Goal: Check status: Check status

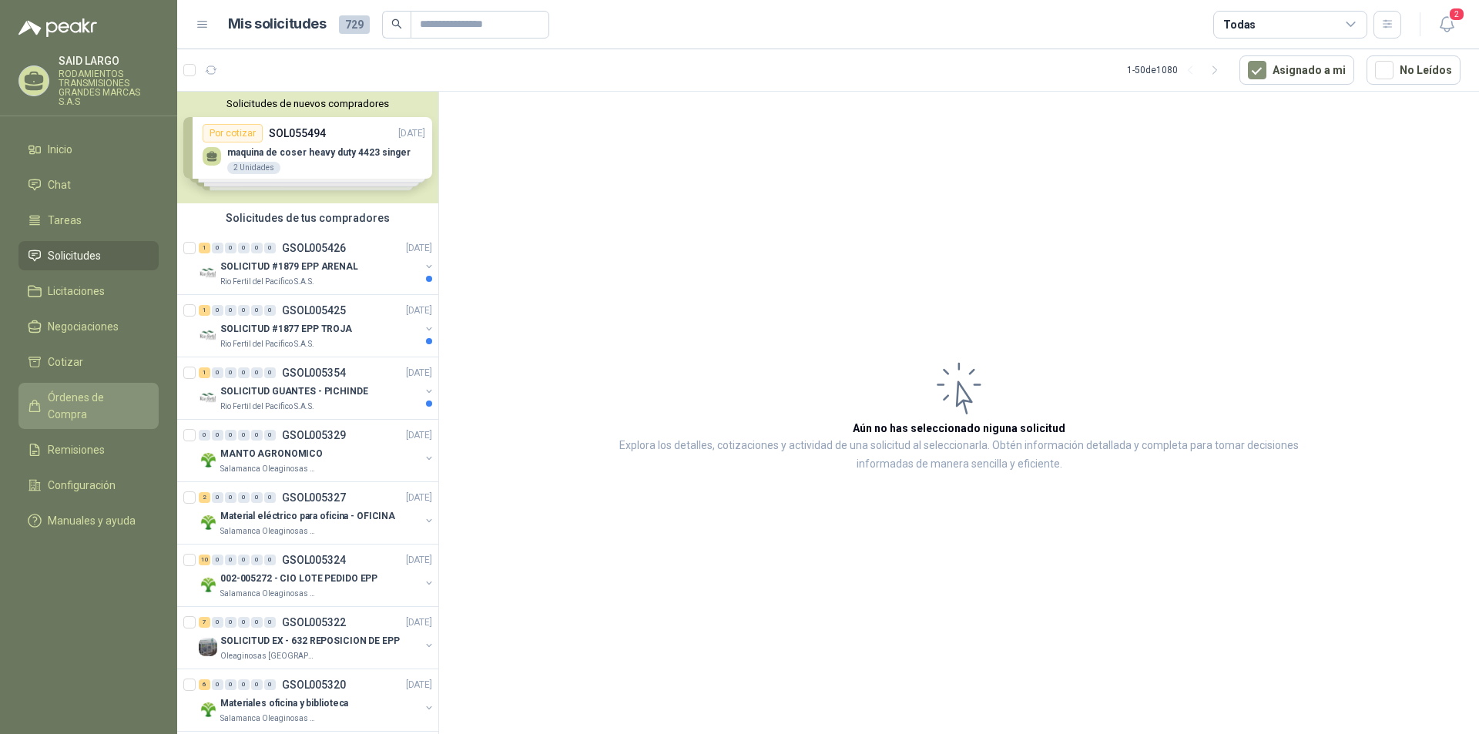
click at [106, 391] on span "Órdenes de Compra" at bounding box center [96, 406] width 96 height 34
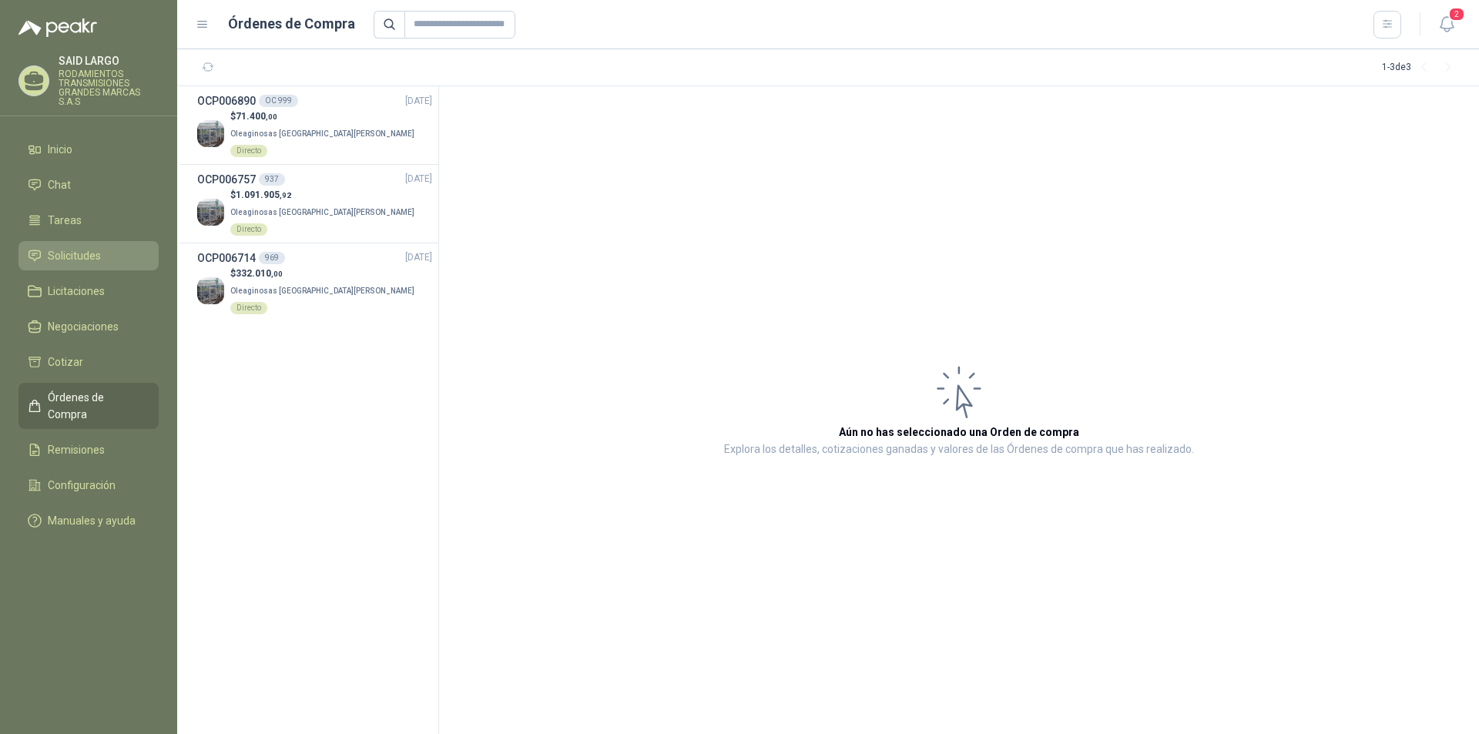
click at [77, 254] on span "Solicitudes" at bounding box center [74, 255] width 53 height 17
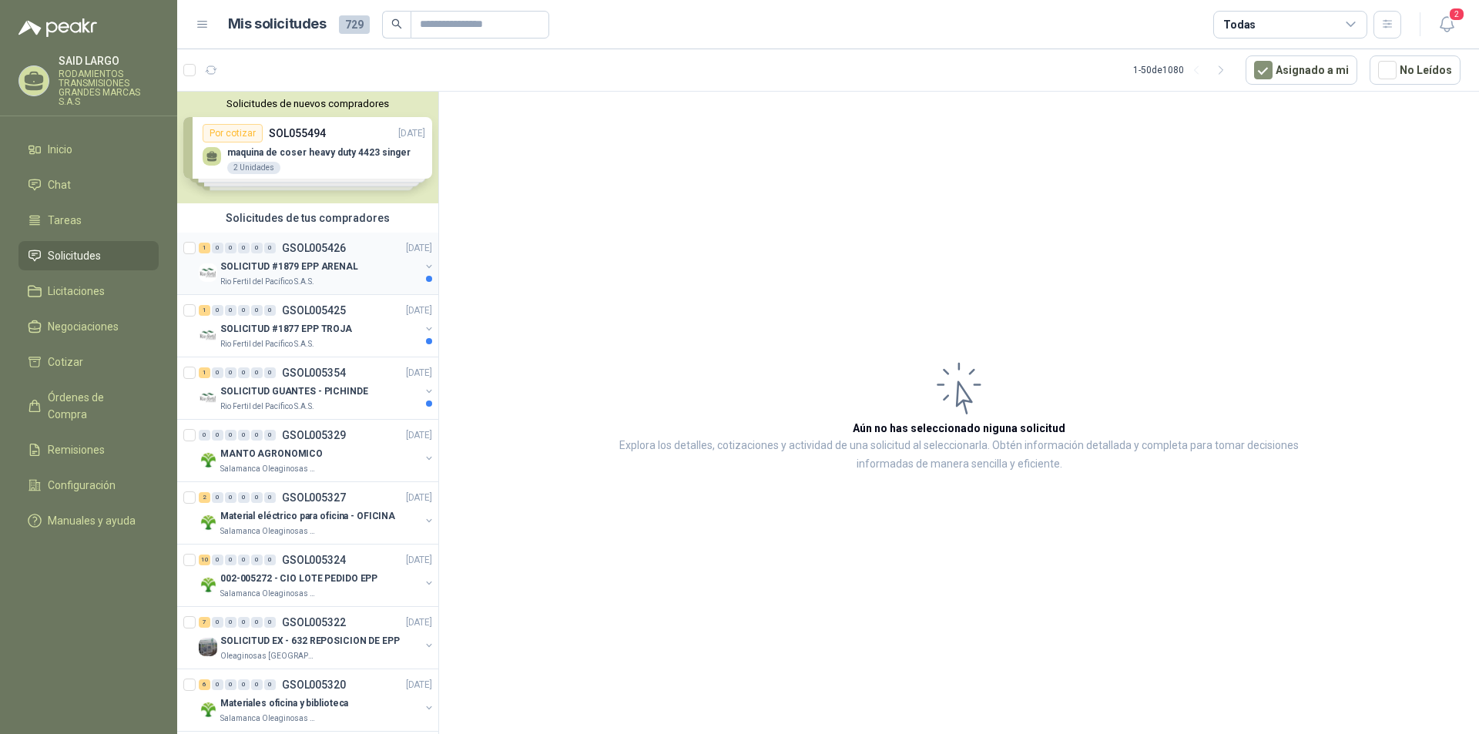
click at [423, 263] on button "button" at bounding box center [429, 266] width 12 height 12
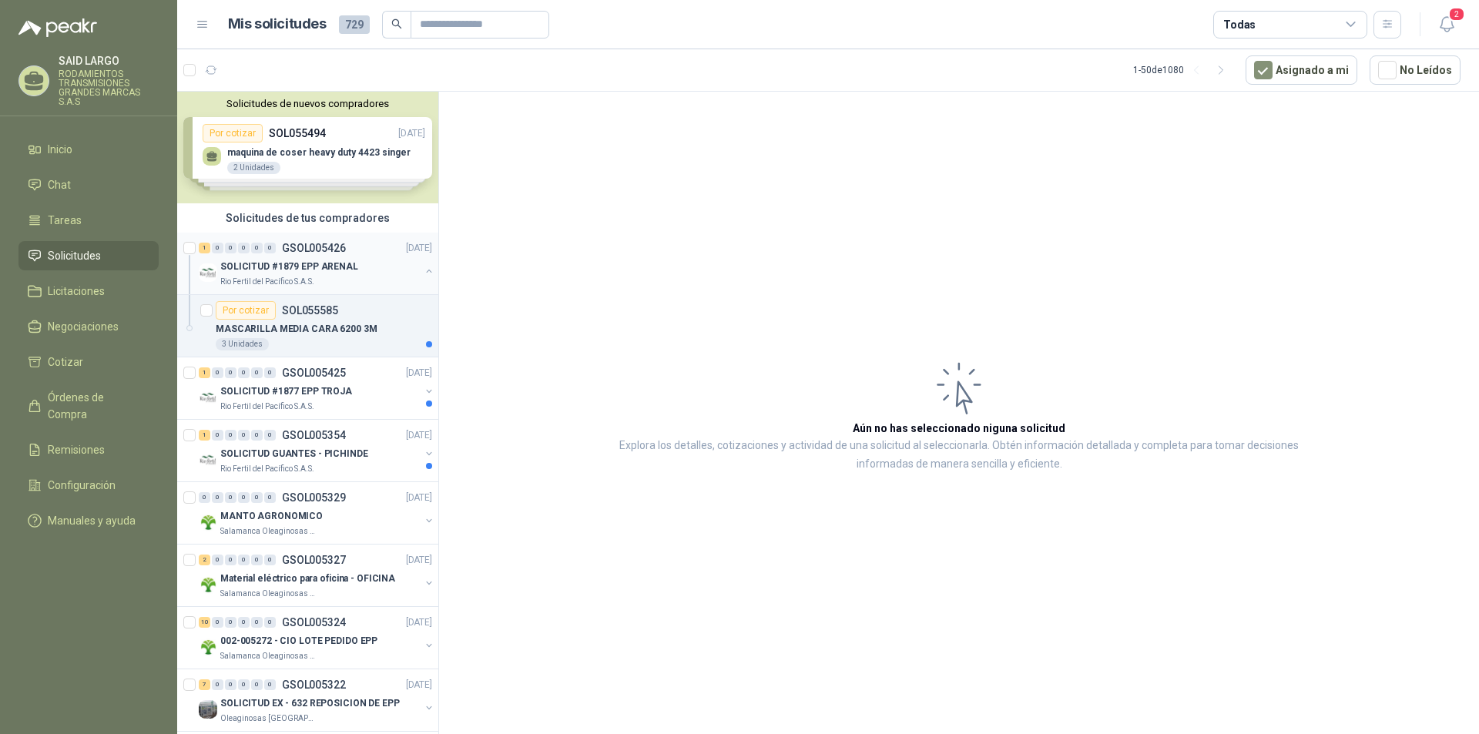
click at [416, 263] on div "SOLICITUD #1879 EPP ARENAL Rio Fertil [PERSON_NAME] S.A.S." at bounding box center [317, 272] width 237 height 31
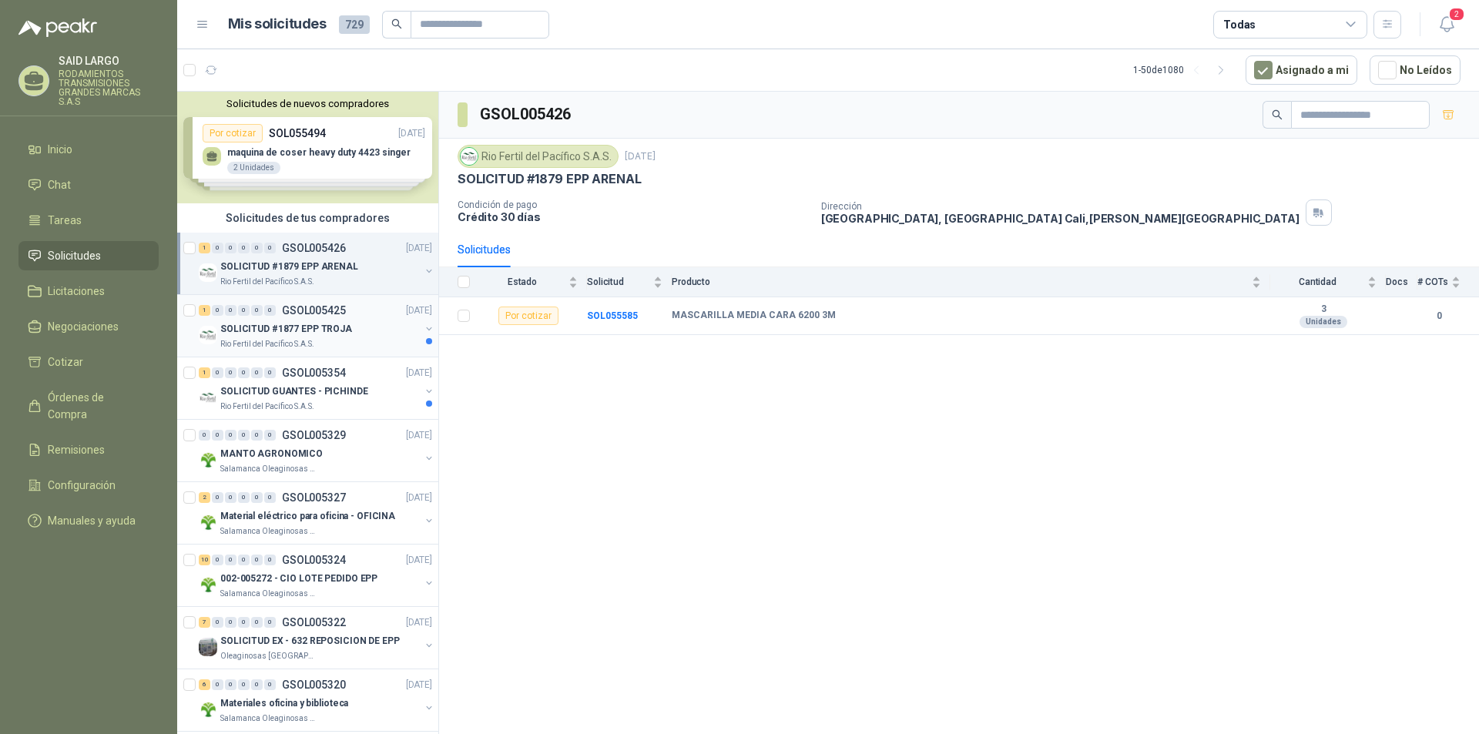
click at [423, 325] on button "button" at bounding box center [429, 329] width 12 height 12
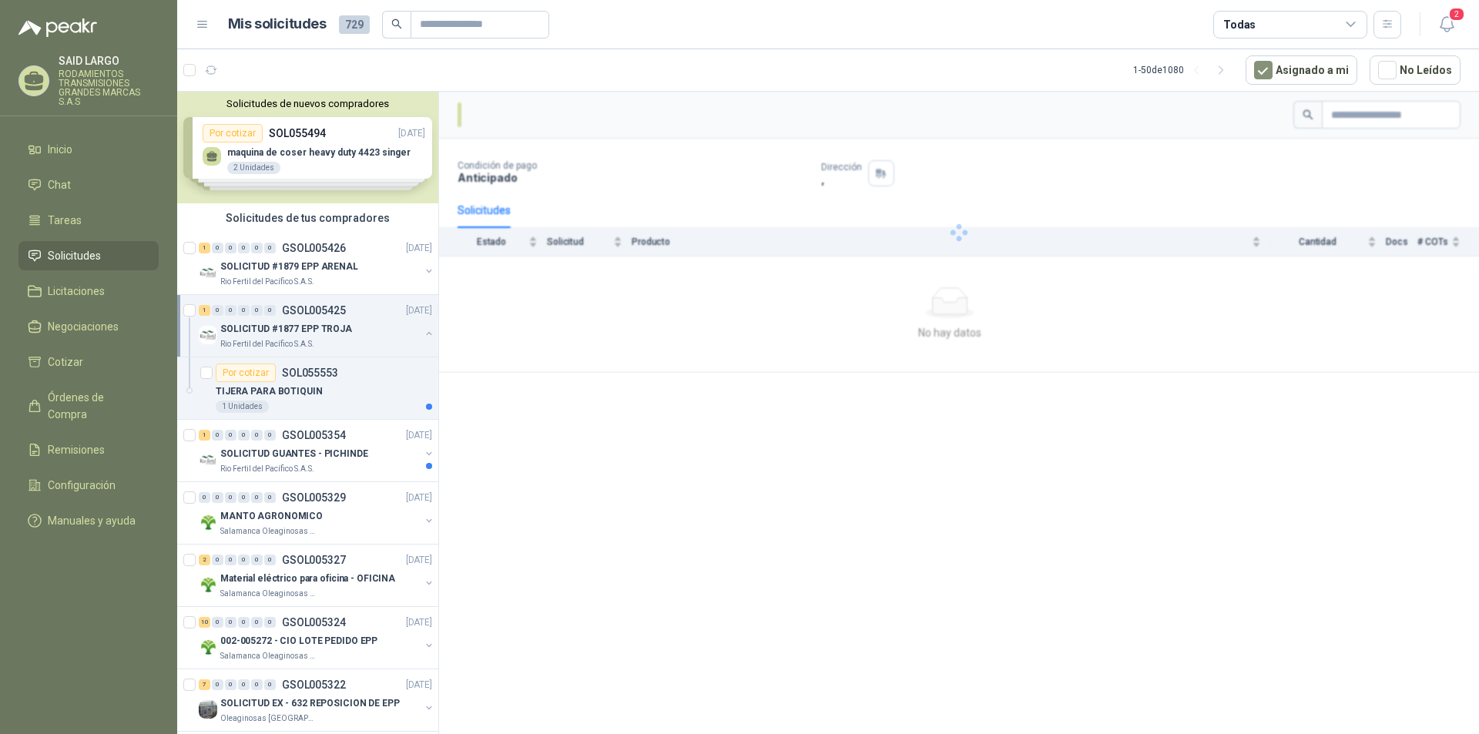
click at [415, 325] on div "SOLICITUD #1877 EPP TROJA Rio Fertil [PERSON_NAME] S.A.S." at bounding box center [317, 335] width 237 height 31
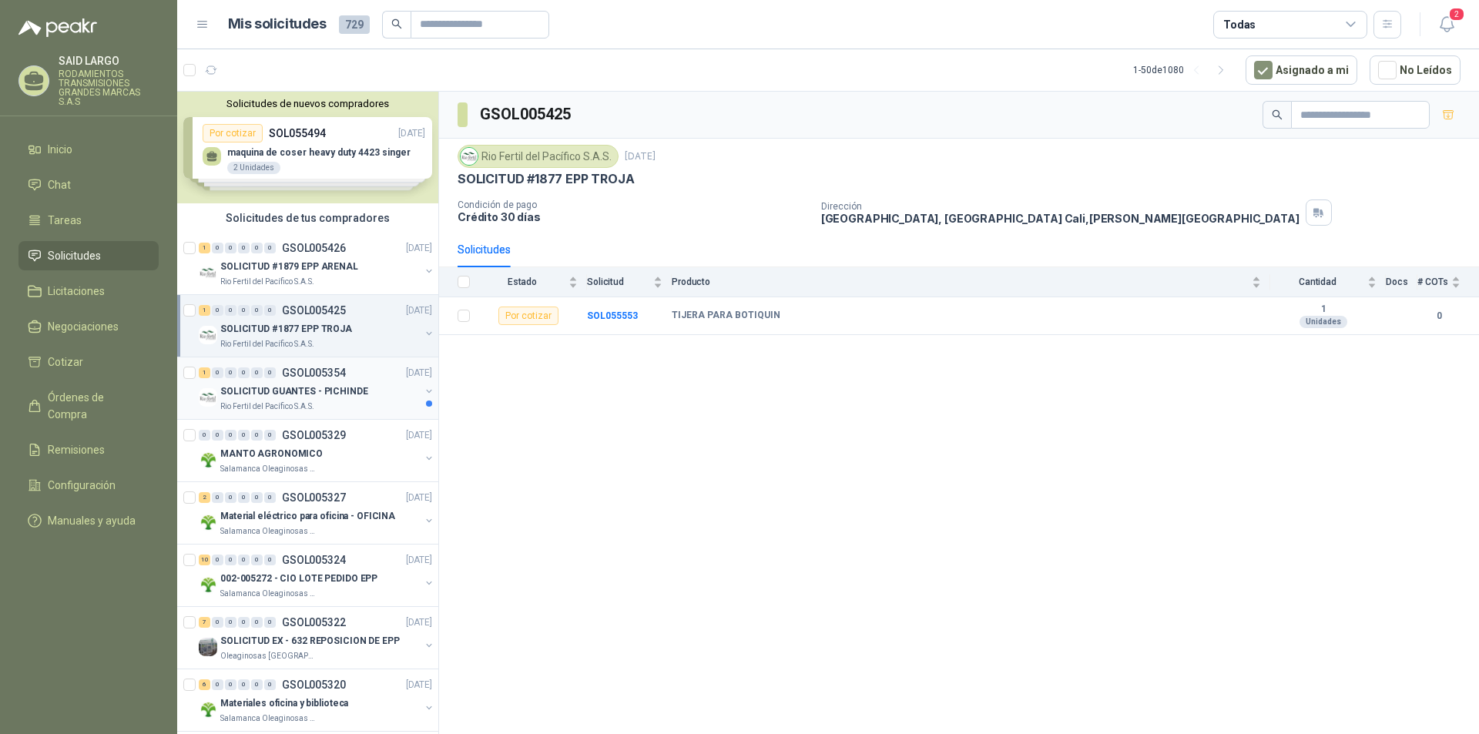
click at [423, 388] on button "button" at bounding box center [429, 391] width 12 height 12
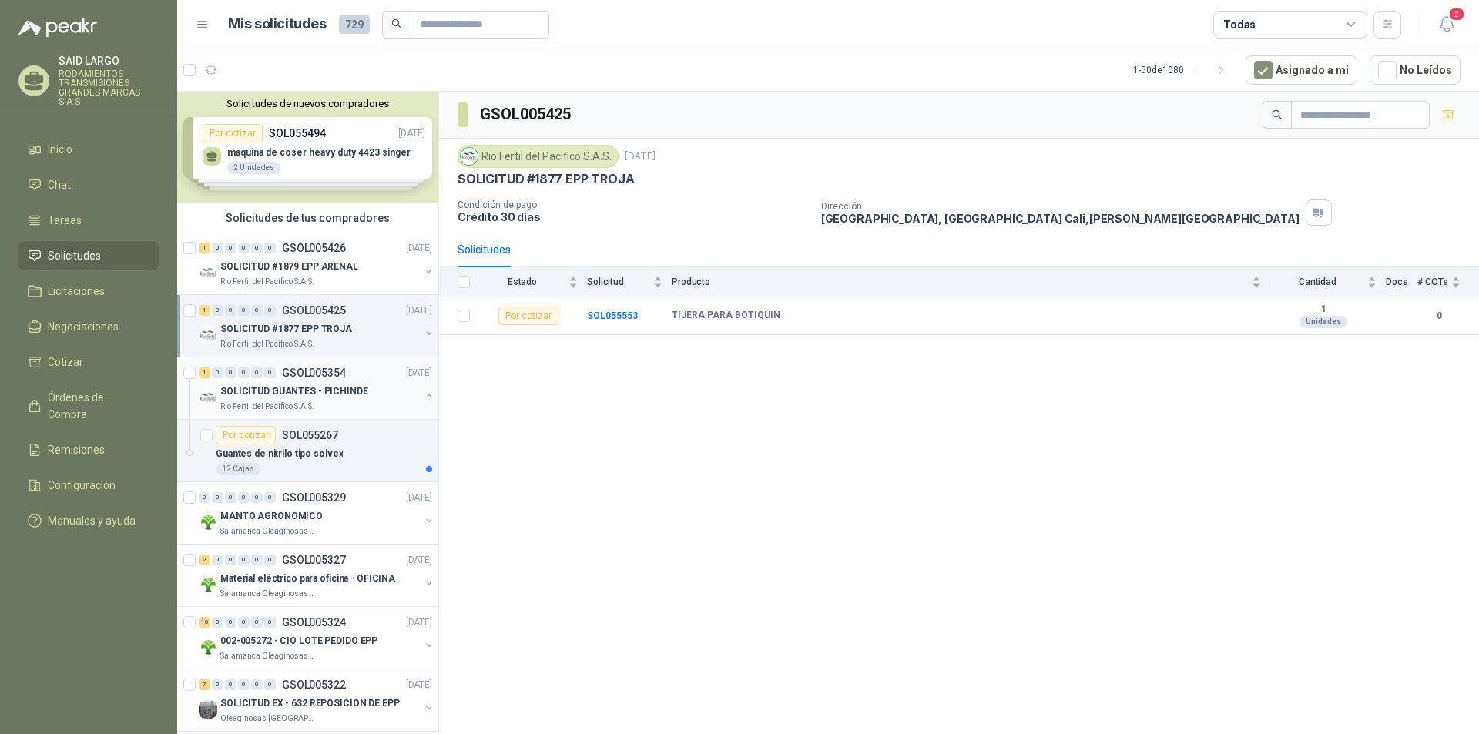
click at [415, 388] on div "SOLICITUD GUANTES - PICHINDE Rio Fertil [PERSON_NAME] S.A.S." at bounding box center [317, 397] width 237 height 31
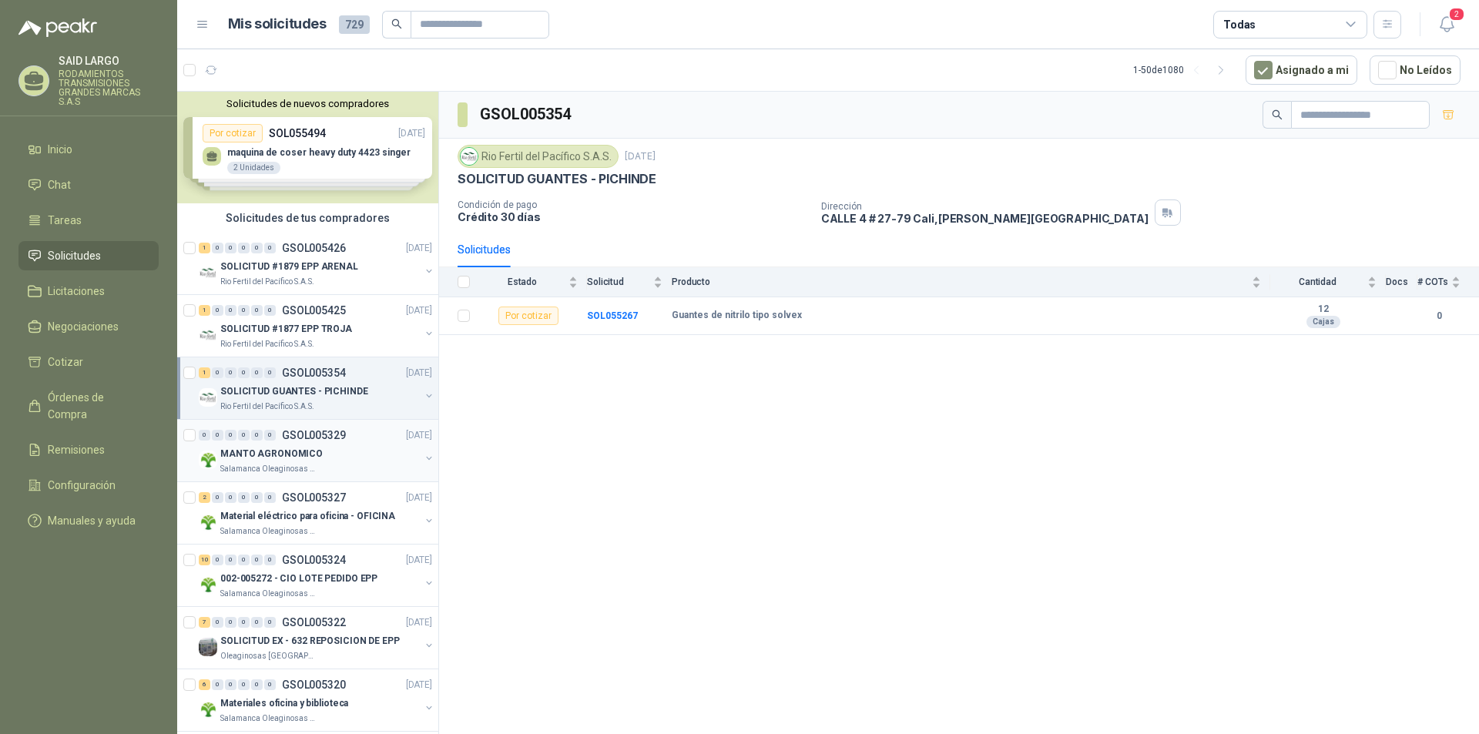
click at [423, 454] on button "button" at bounding box center [429, 458] width 12 height 12
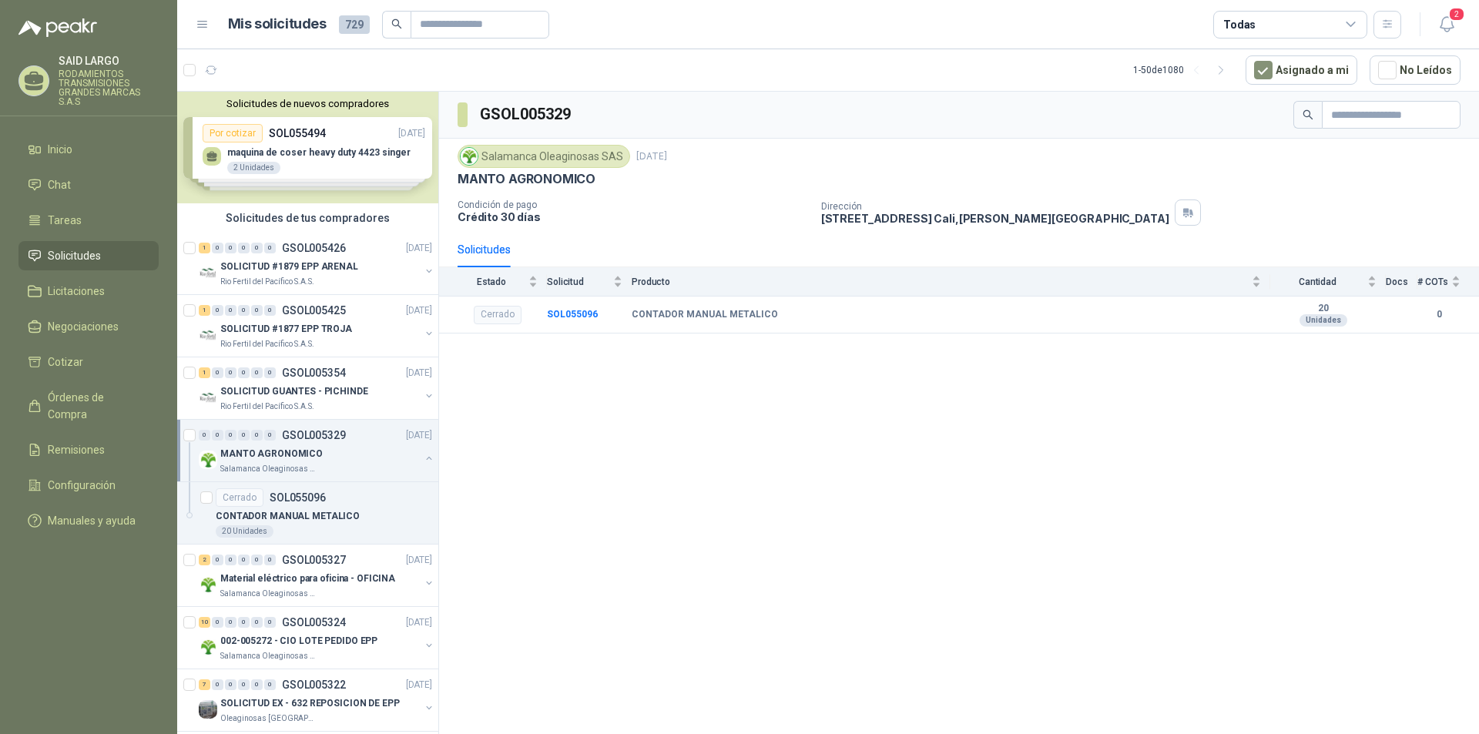
click at [423, 454] on button "button" at bounding box center [429, 458] width 12 height 12
click at [423, 522] on button "button" at bounding box center [429, 521] width 12 height 12
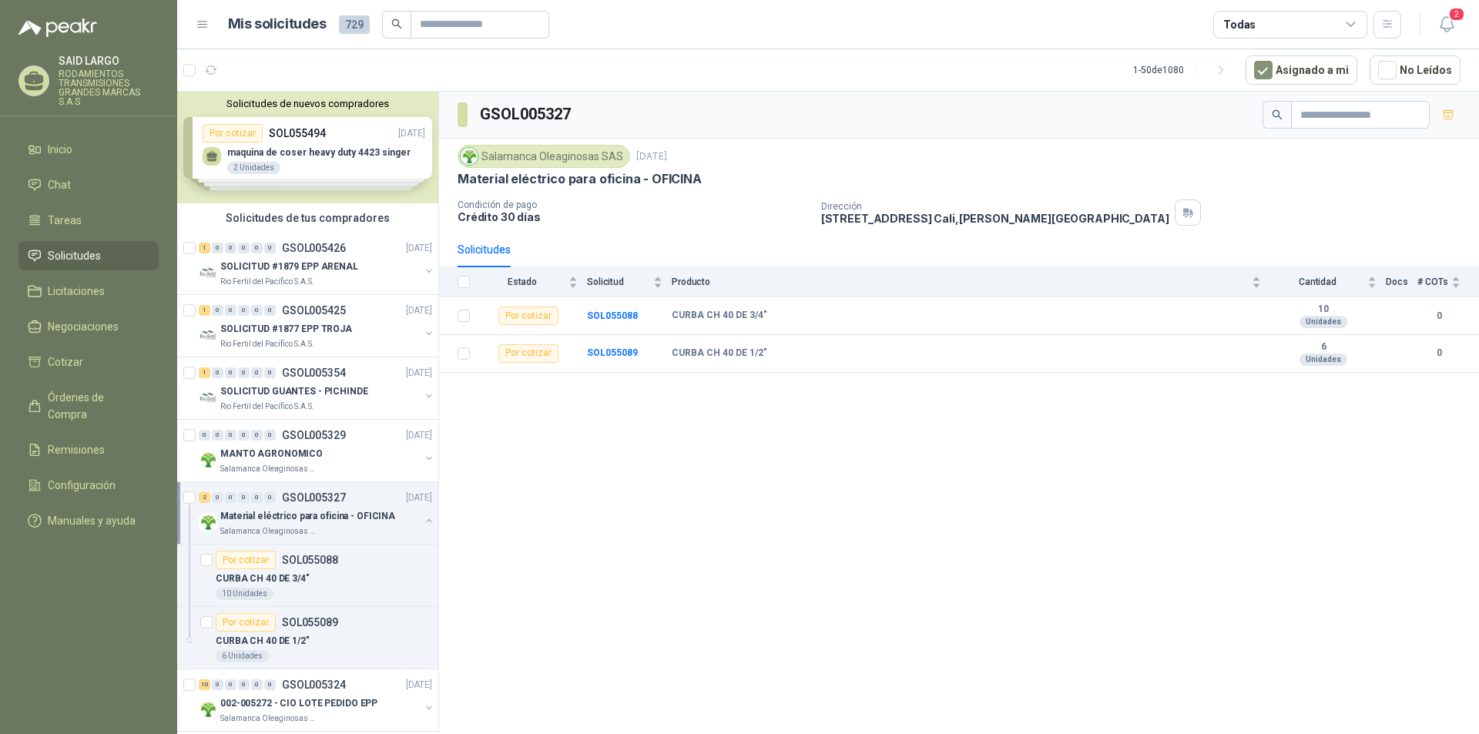
click at [423, 522] on button "button" at bounding box center [429, 521] width 12 height 12
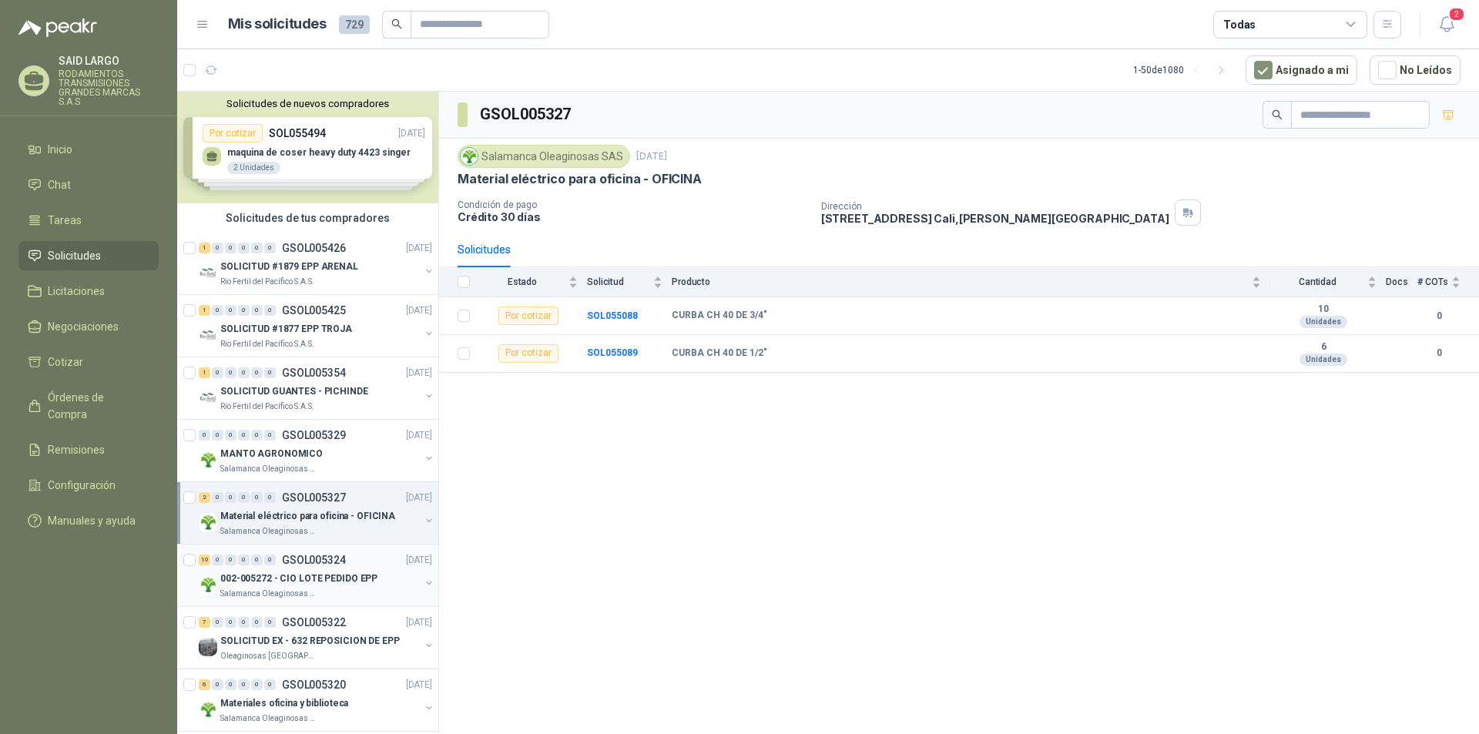
click at [423, 579] on button "button" at bounding box center [429, 583] width 12 height 12
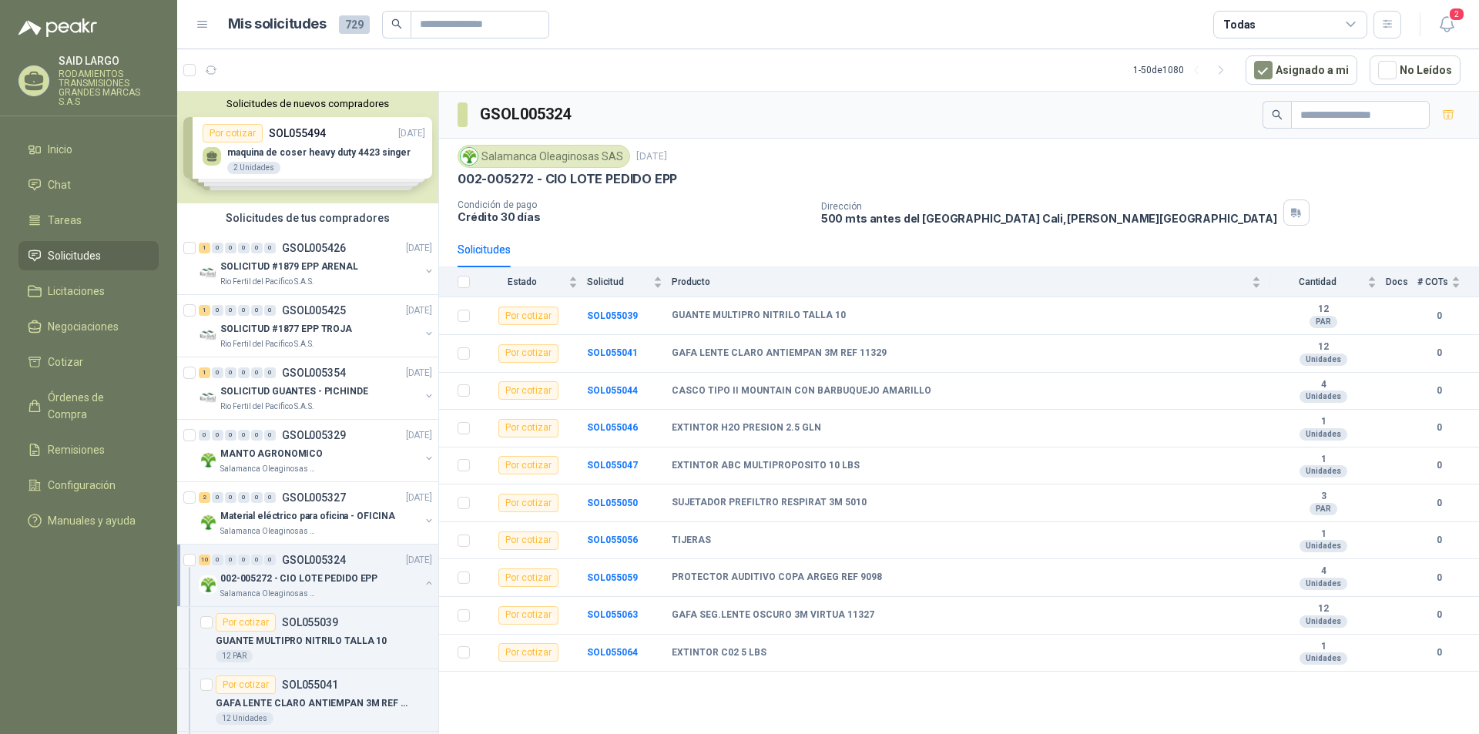
click at [423, 579] on button "button" at bounding box center [429, 583] width 12 height 12
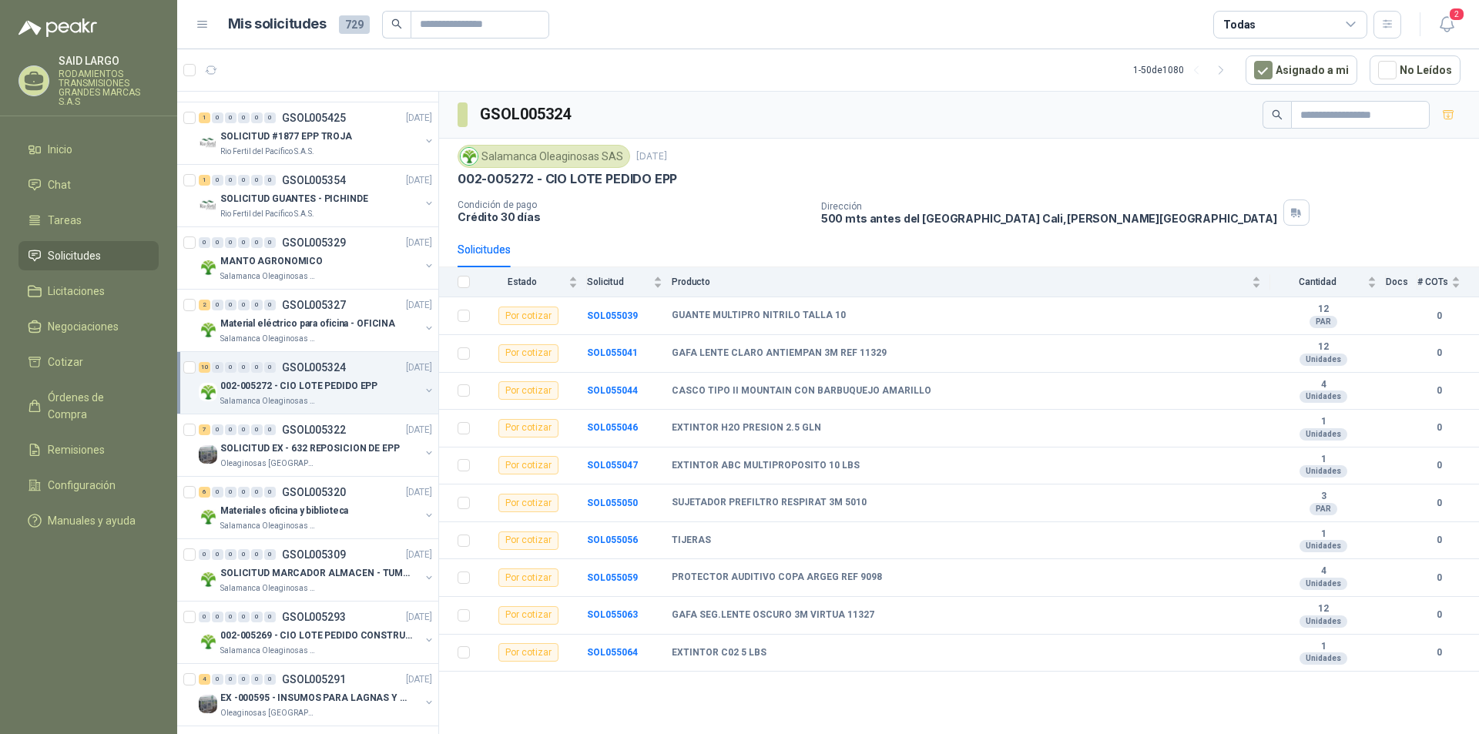
scroll to position [308, 0]
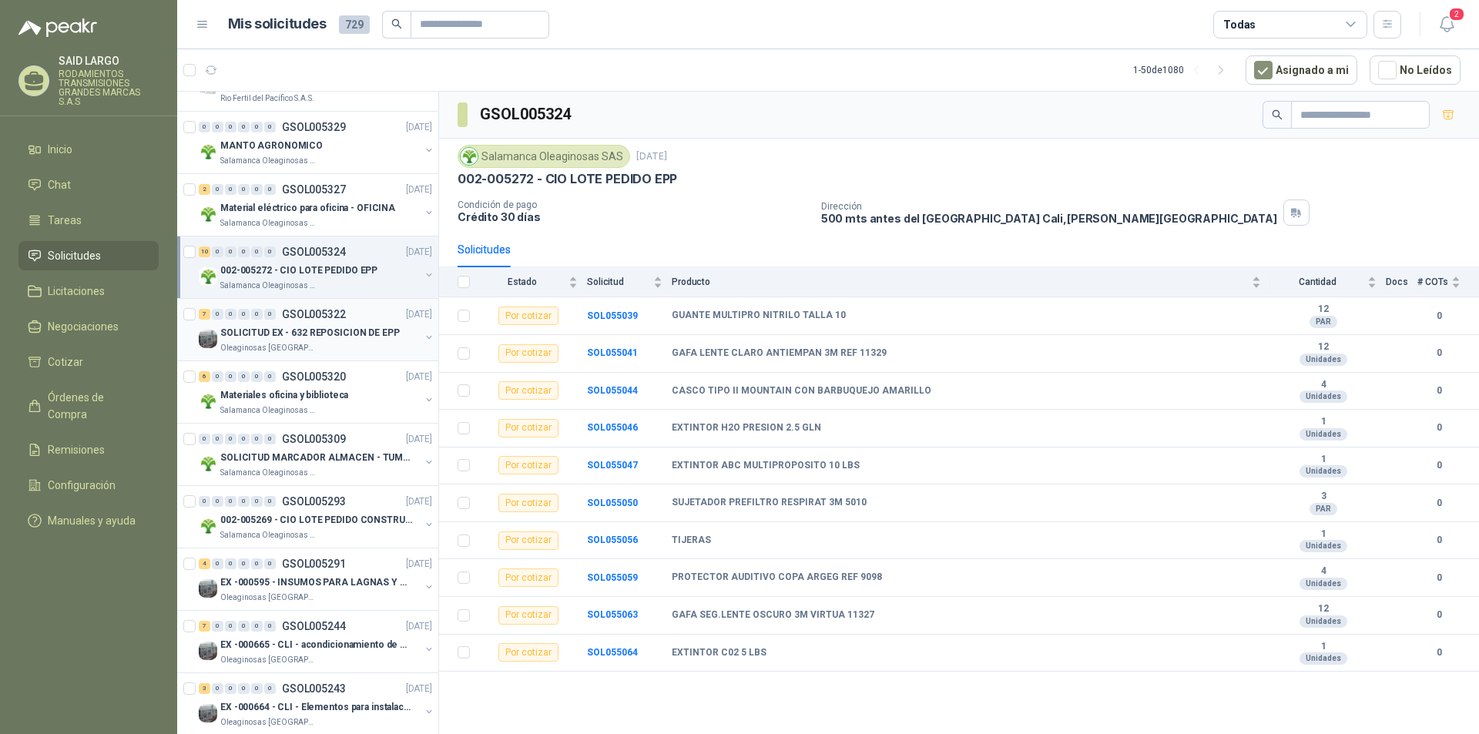
click at [423, 337] on button "button" at bounding box center [429, 337] width 12 height 12
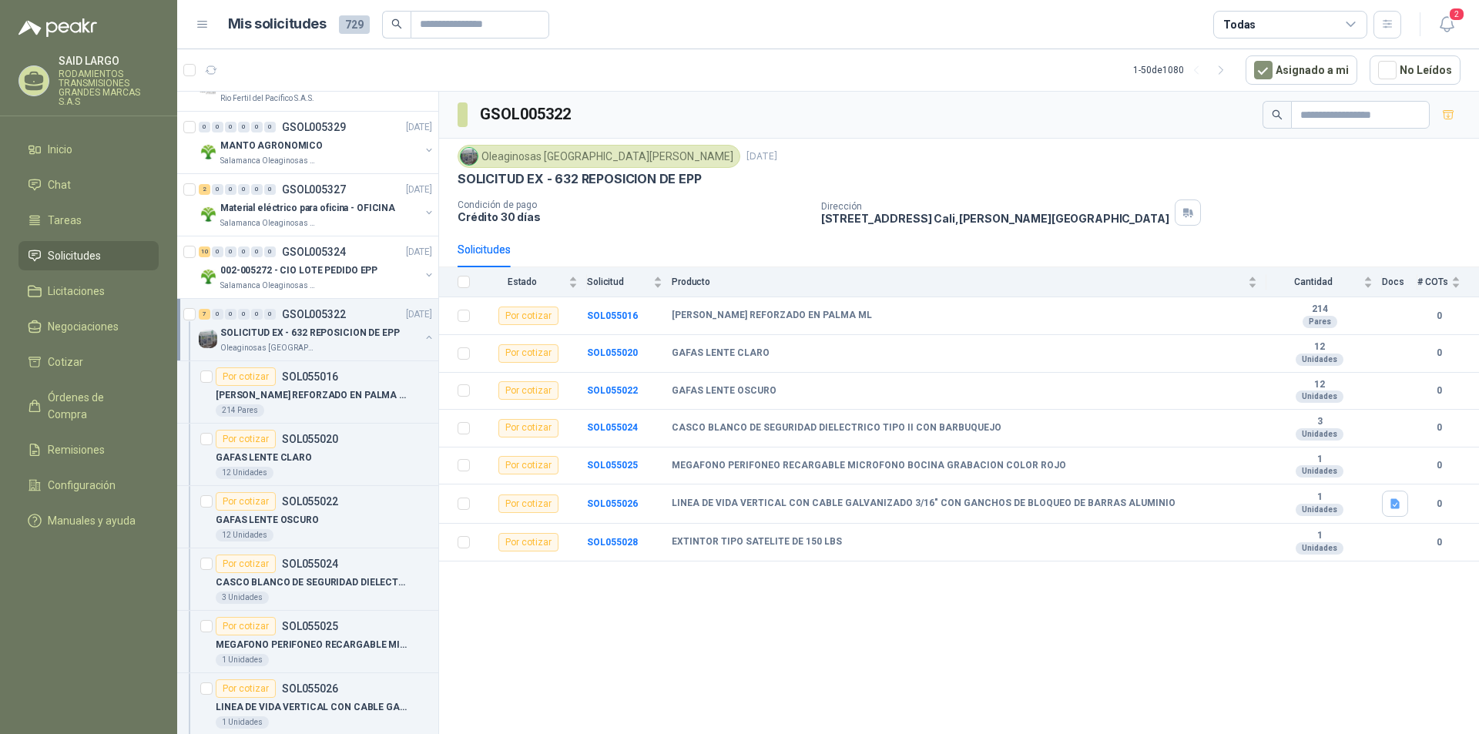
click at [423, 334] on button "button" at bounding box center [429, 337] width 12 height 12
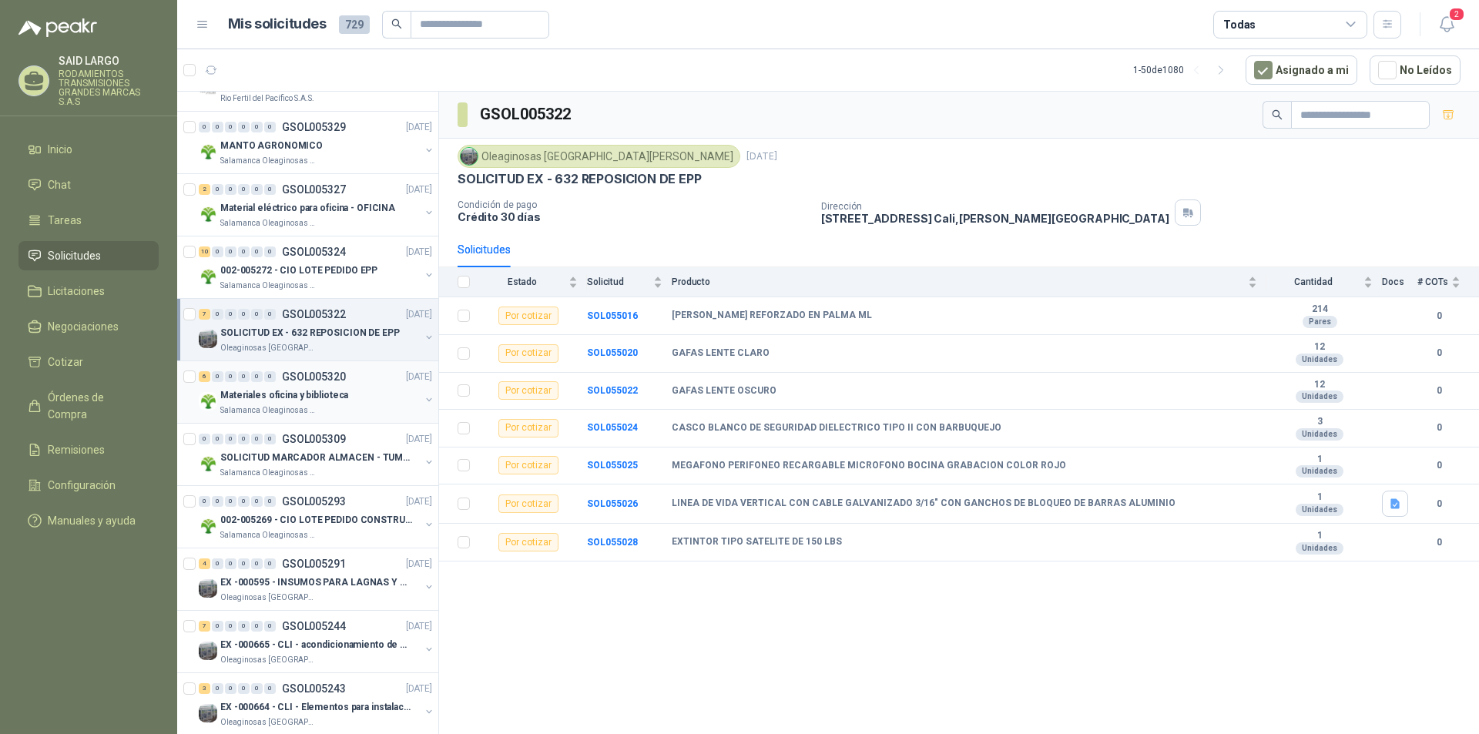
click at [423, 395] on button "button" at bounding box center [429, 400] width 12 height 12
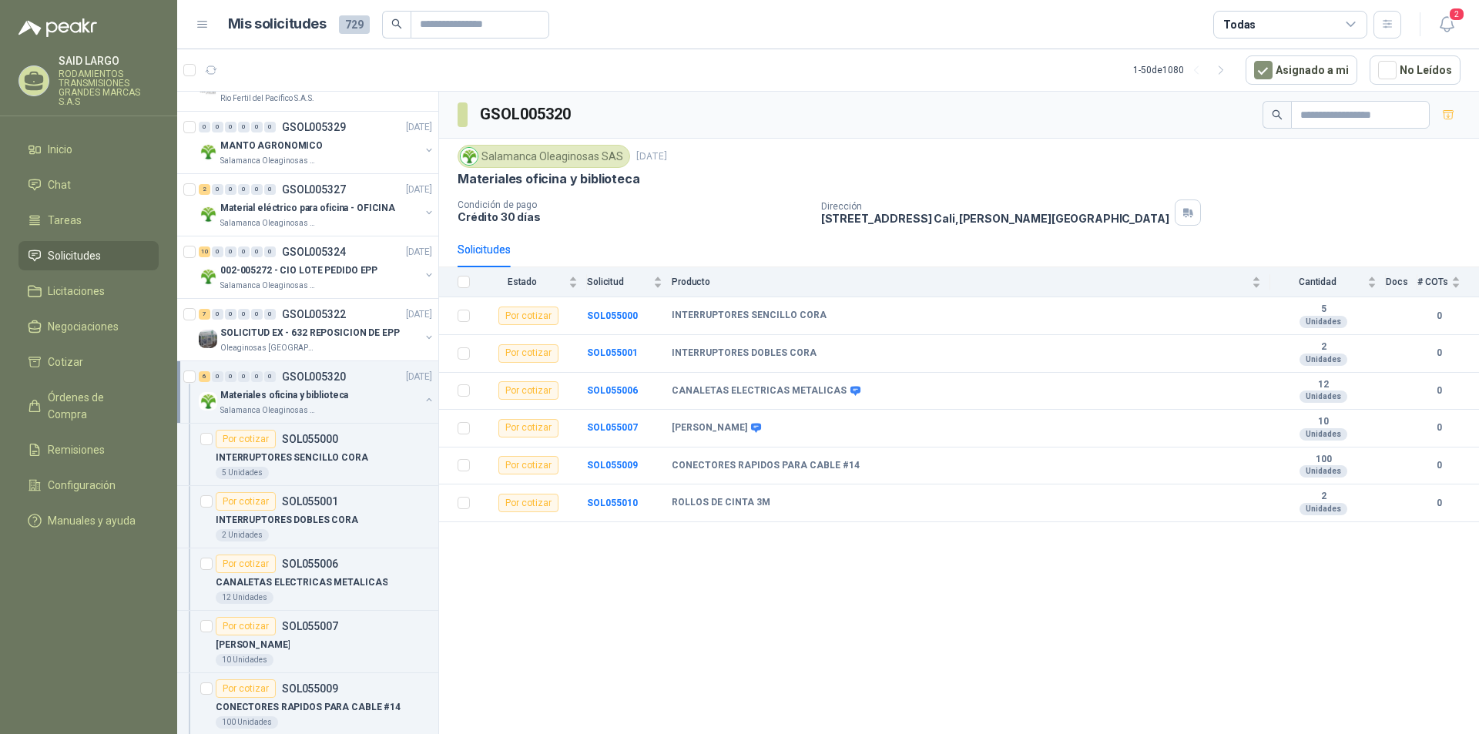
click at [423, 395] on button "button" at bounding box center [429, 400] width 12 height 12
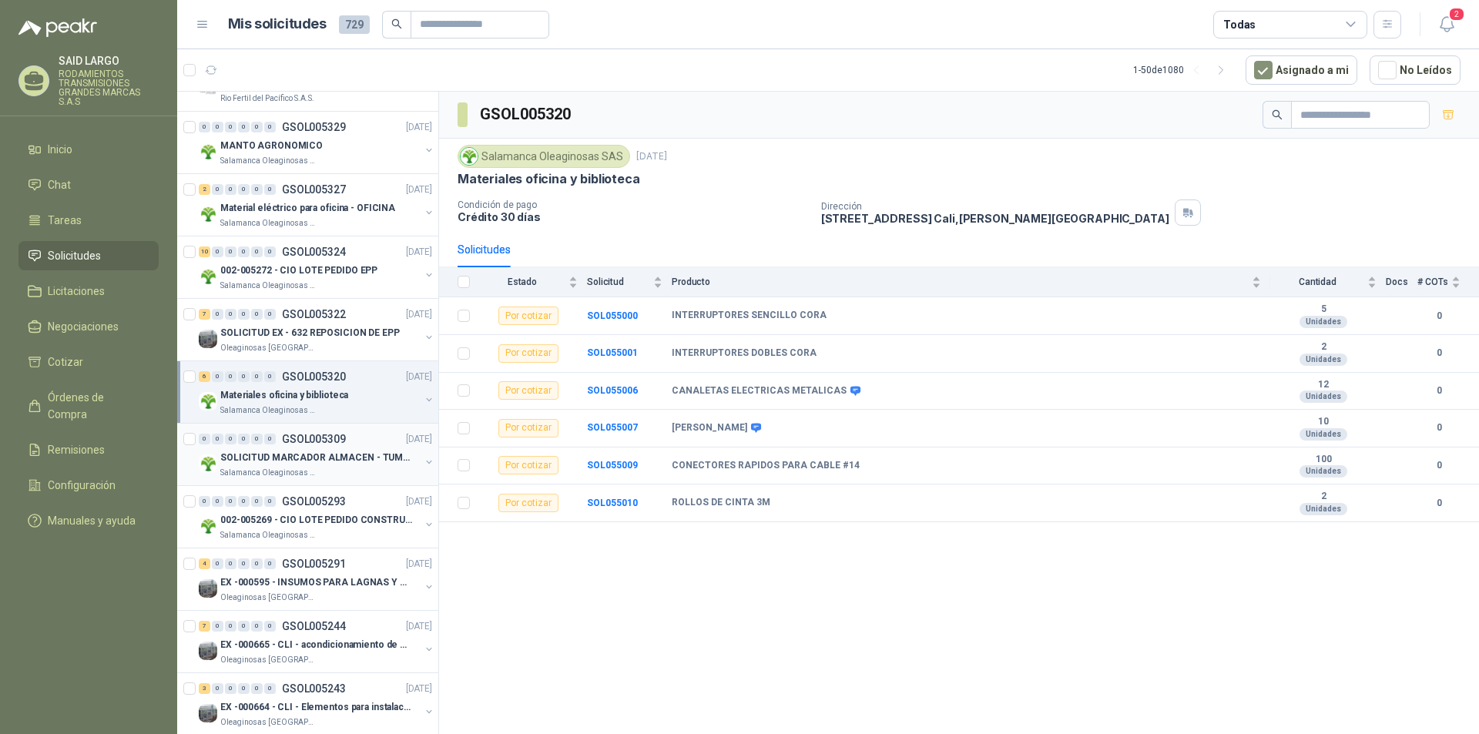
click at [423, 456] on button "button" at bounding box center [429, 462] width 12 height 12
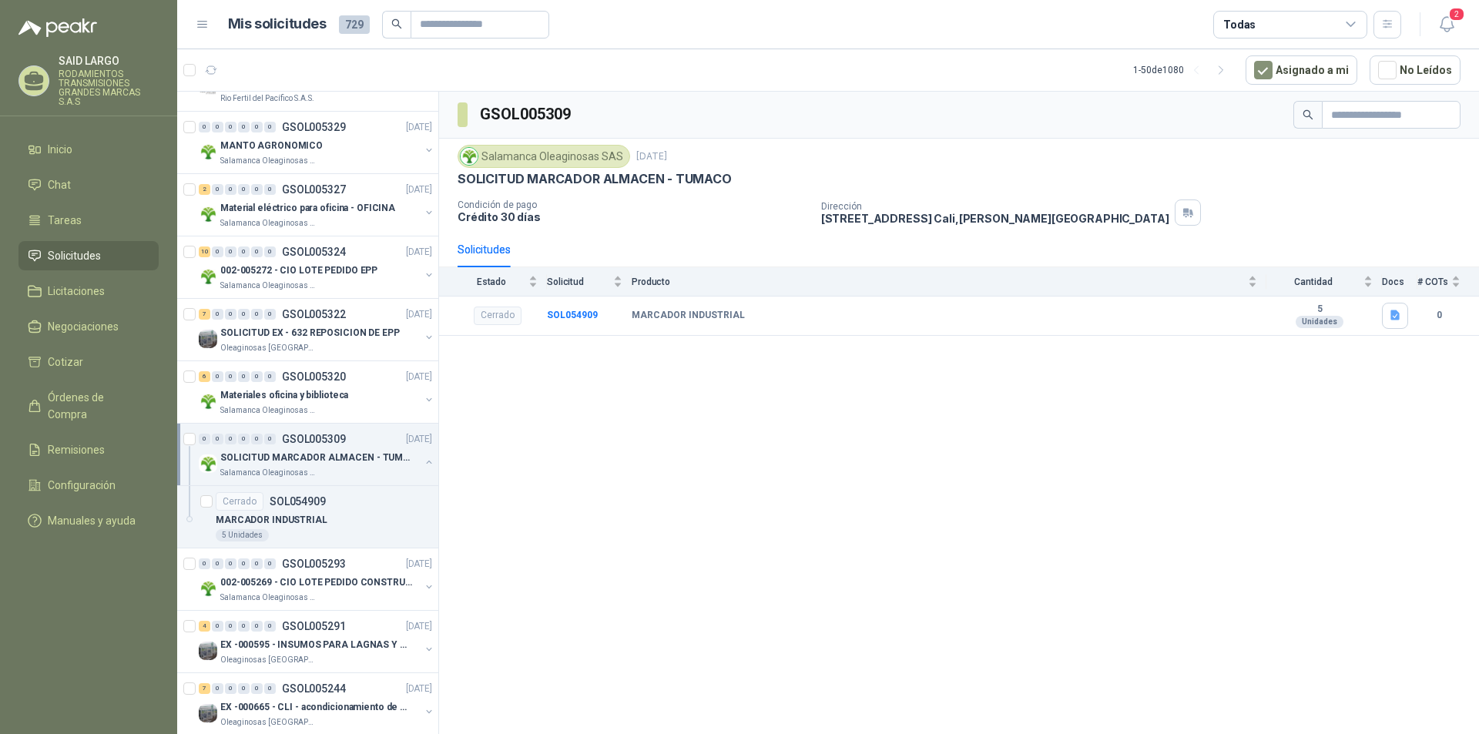
click at [423, 456] on button "button" at bounding box center [429, 462] width 12 height 12
click at [423, 522] on button "button" at bounding box center [429, 524] width 12 height 12
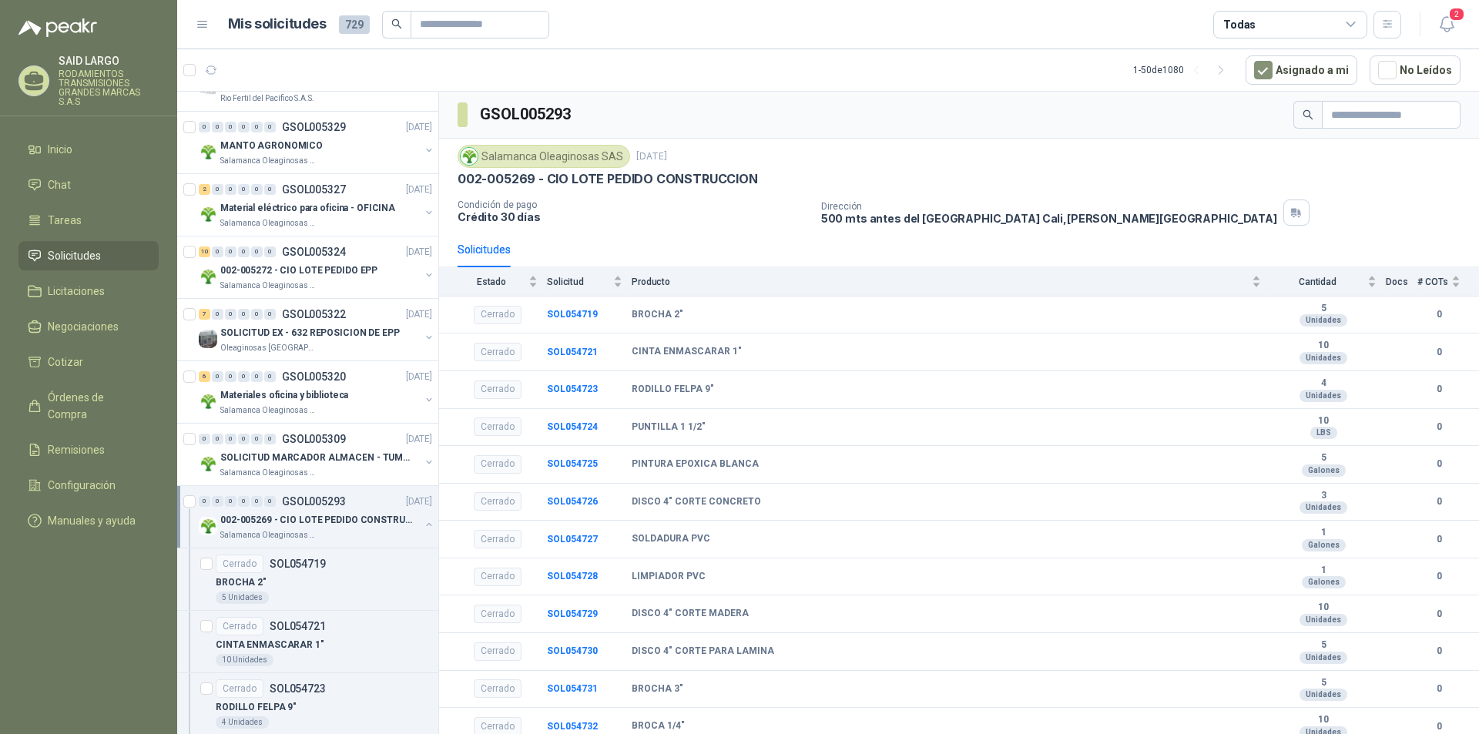
click at [423, 522] on button "button" at bounding box center [429, 524] width 12 height 12
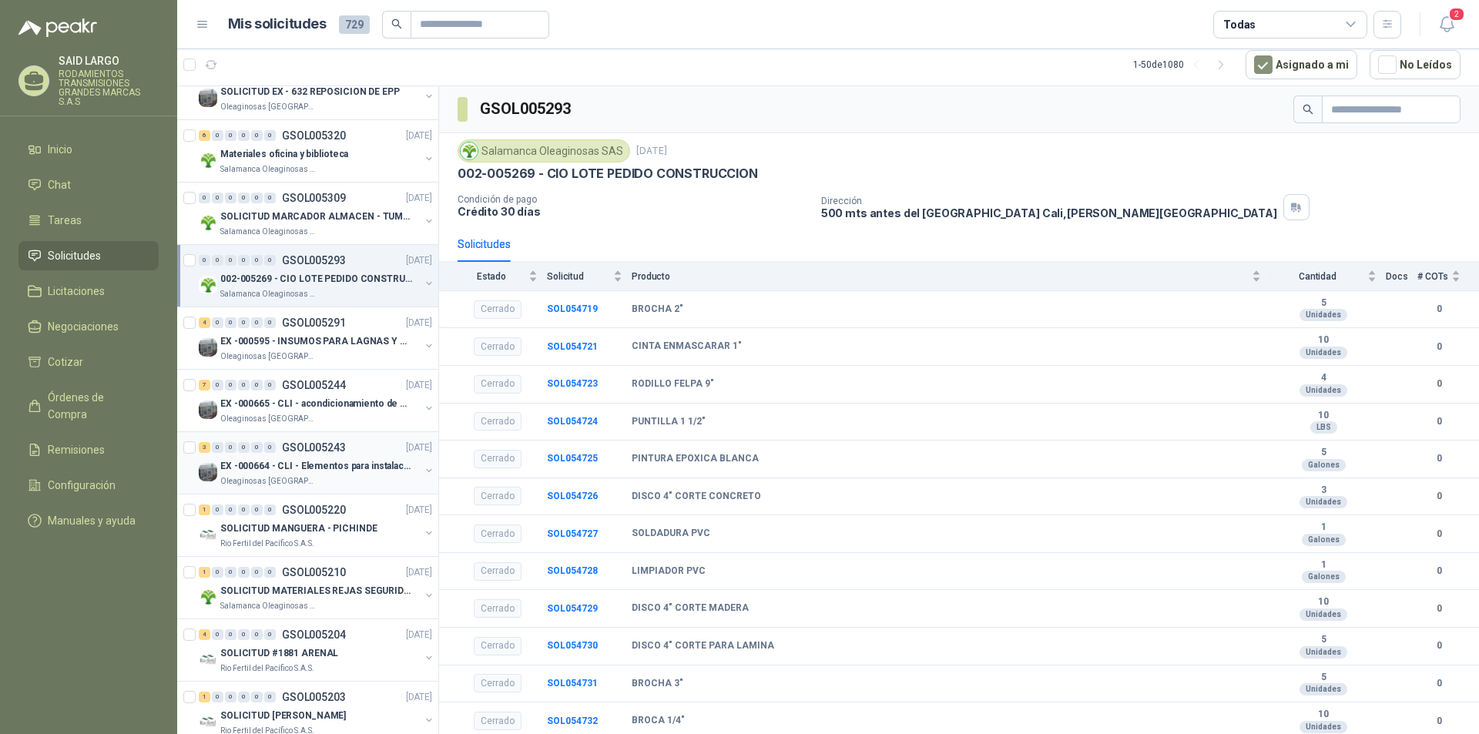
scroll to position [539, 0]
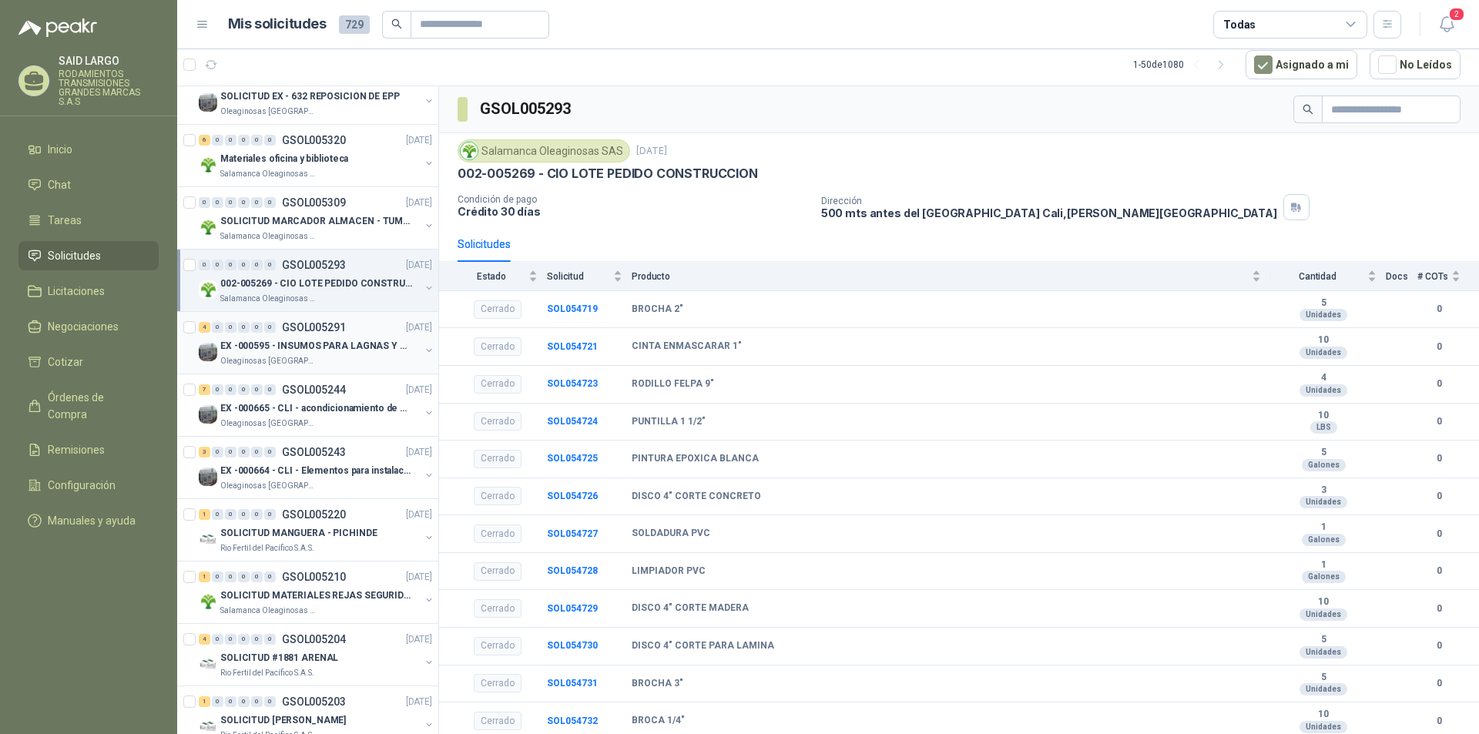
click at [423, 347] on button "button" at bounding box center [429, 350] width 12 height 12
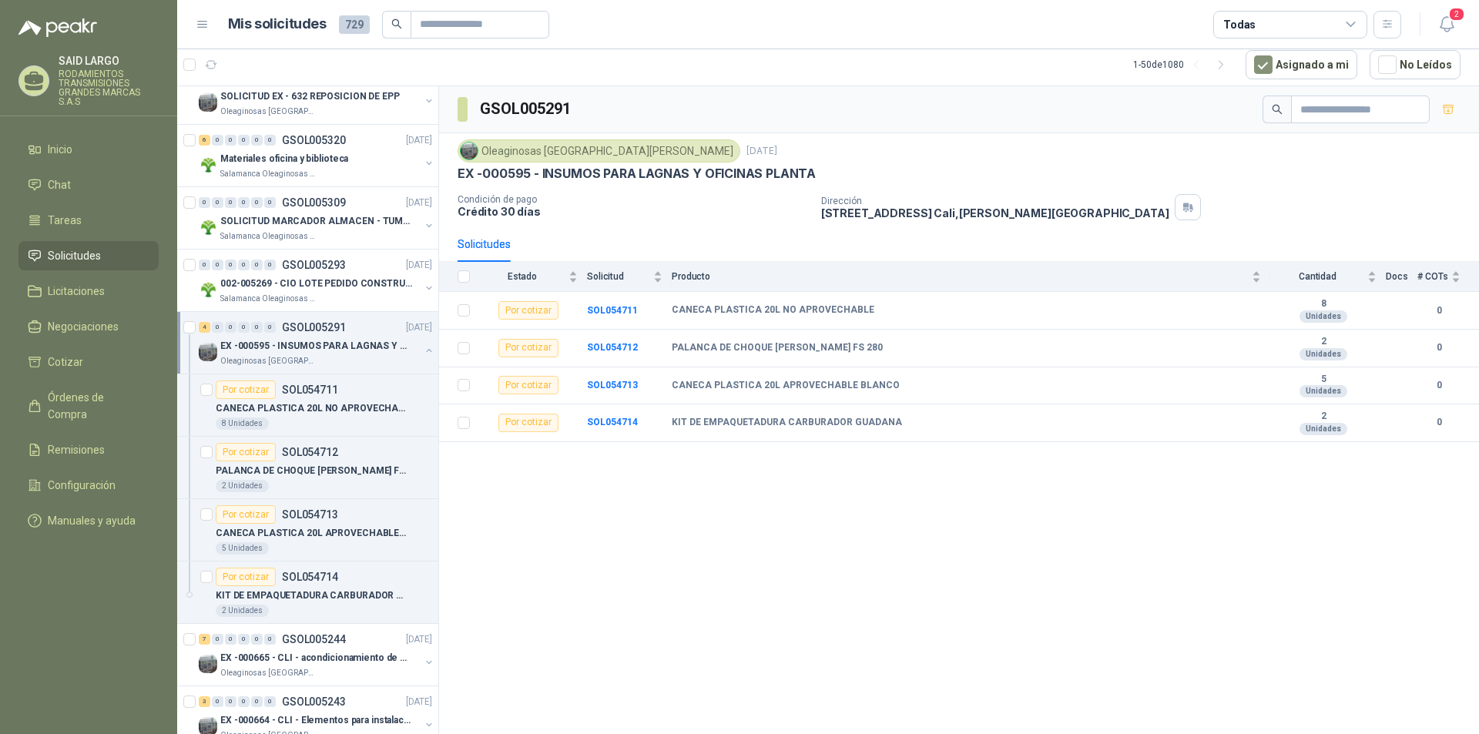
click at [423, 347] on button "button" at bounding box center [429, 350] width 12 height 12
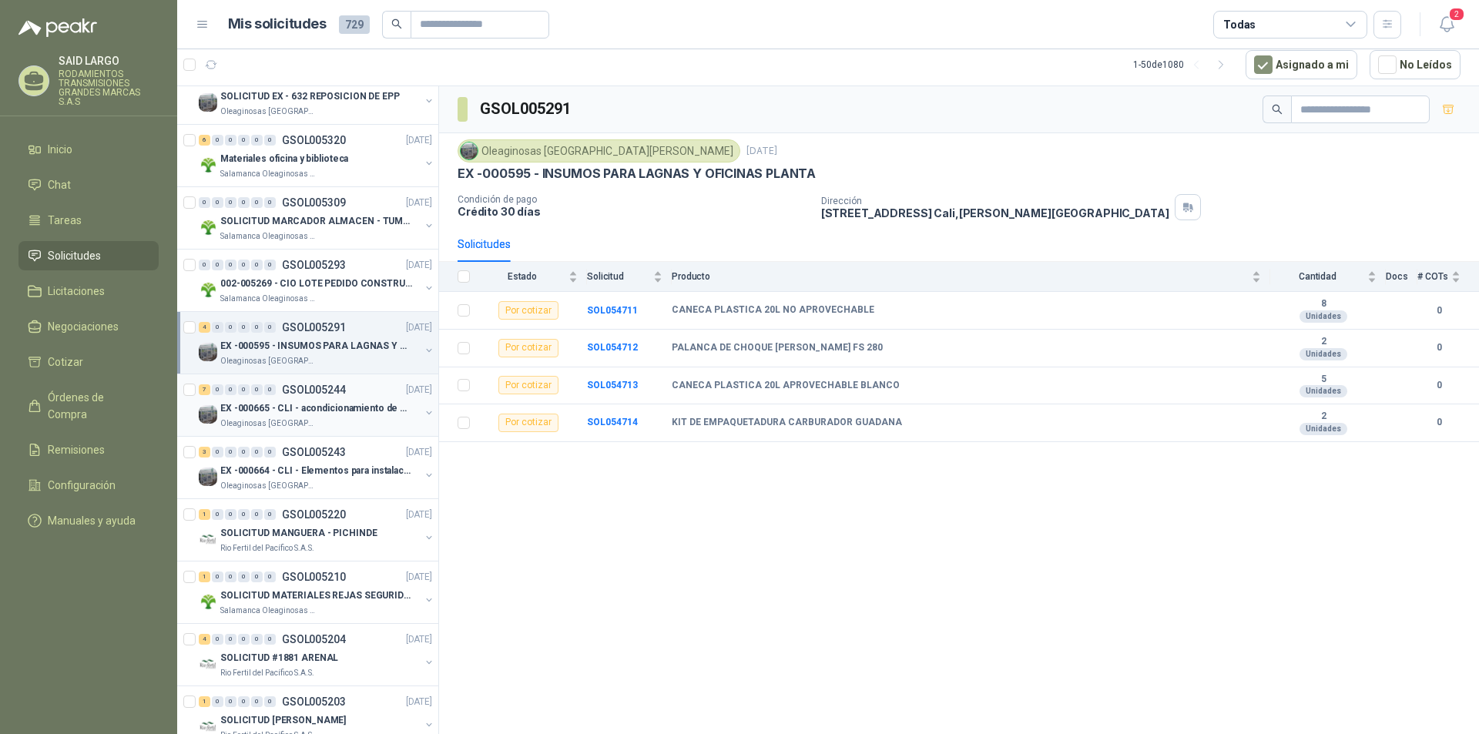
click at [423, 407] on button "button" at bounding box center [429, 413] width 12 height 12
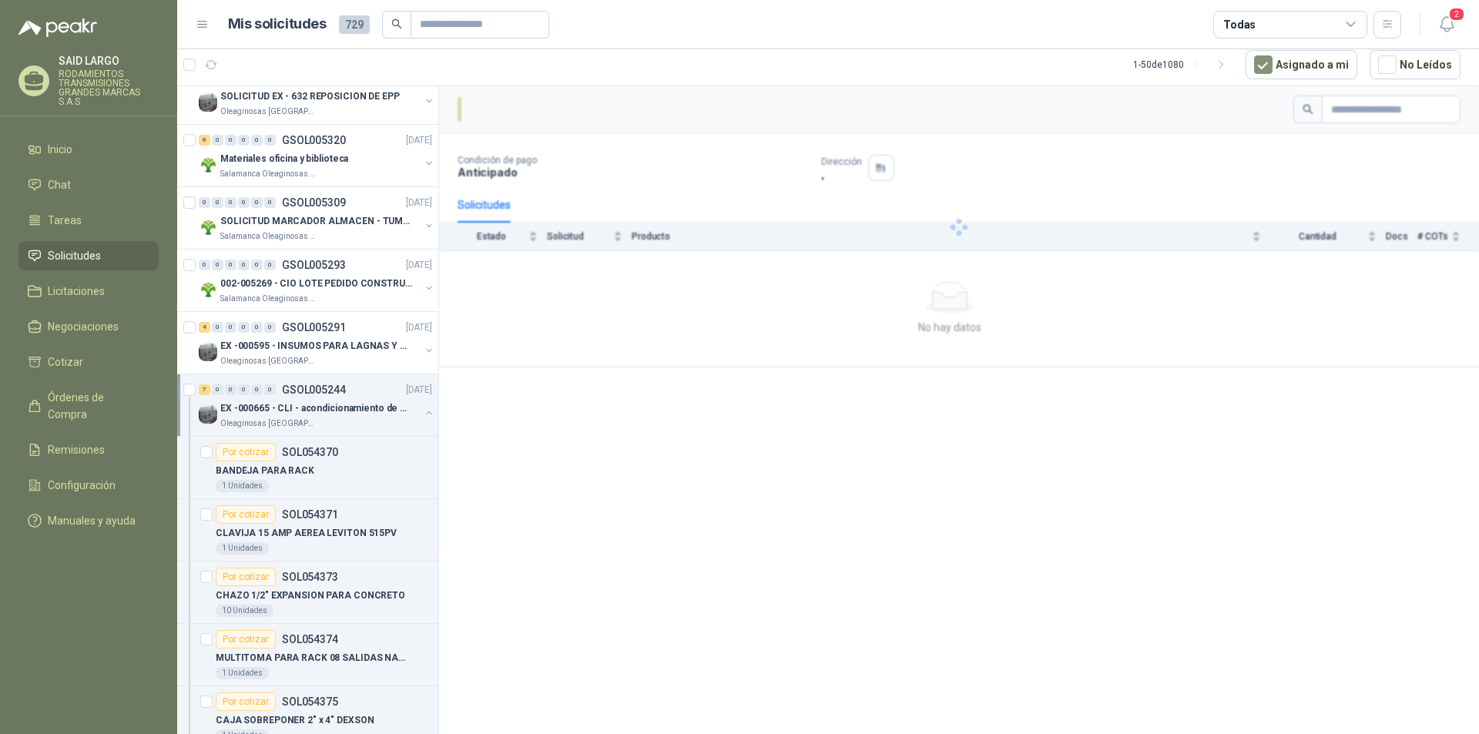
click at [423, 407] on button "button" at bounding box center [429, 413] width 12 height 12
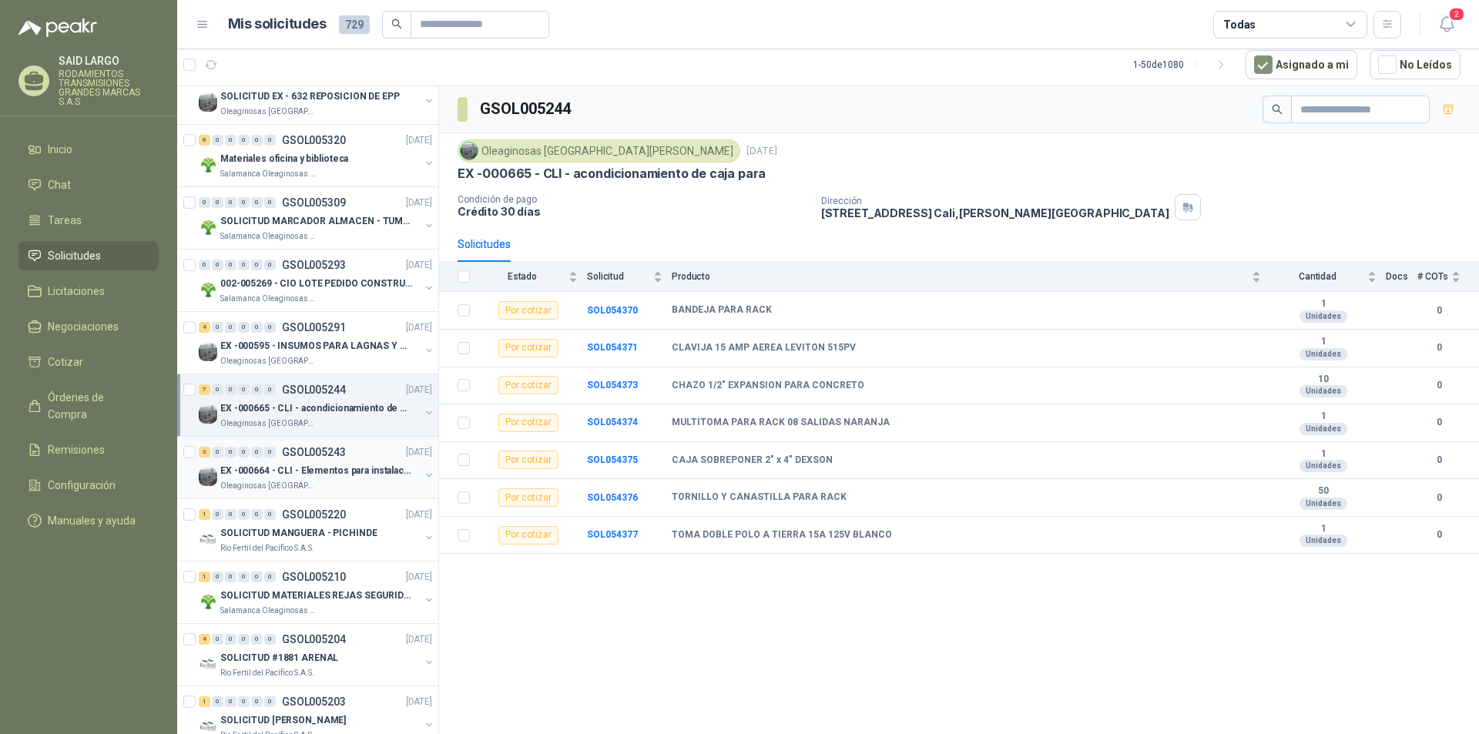
click at [423, 473] on button "button" at bounding box center [429, 475] width 12 height 12
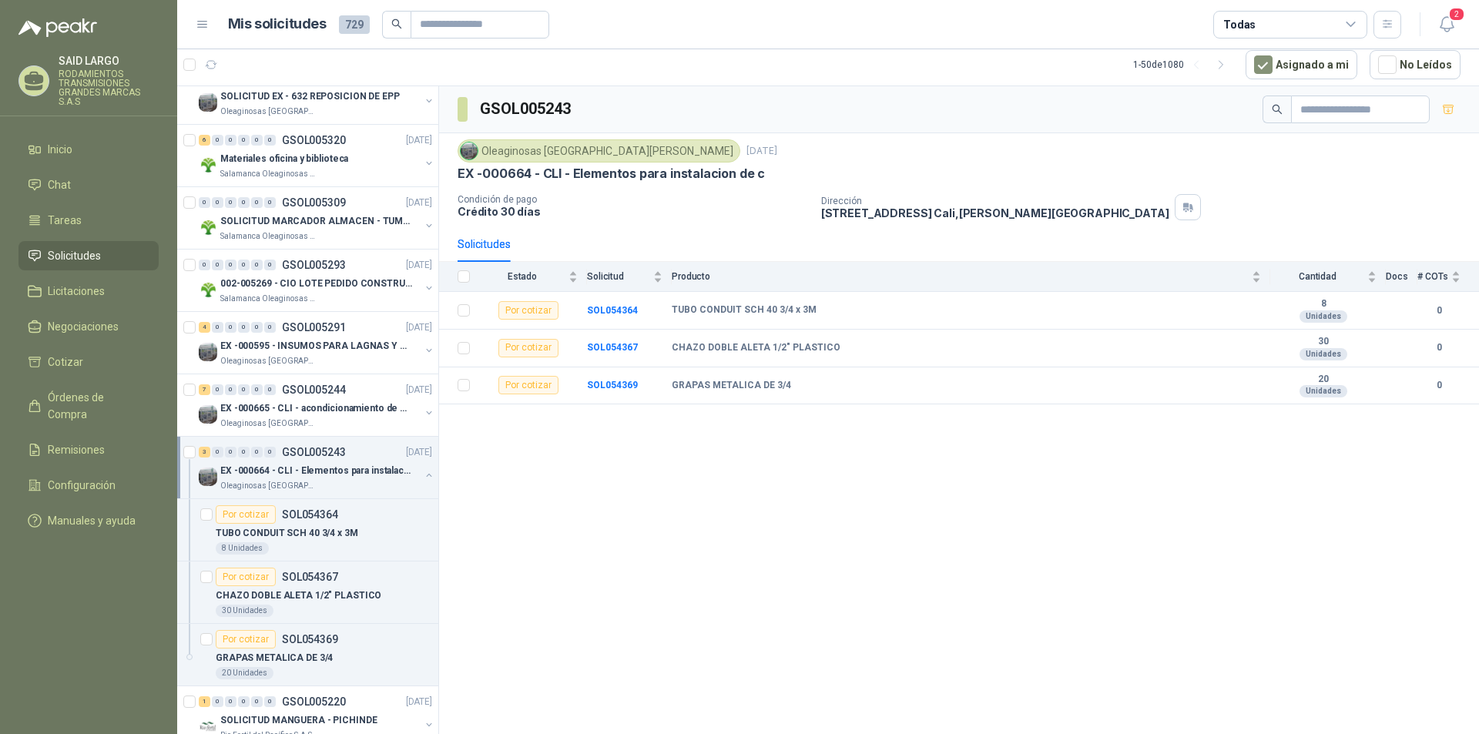
click at [423, 474] on button "button" at bounding box center [429, 475] width 12 height 12
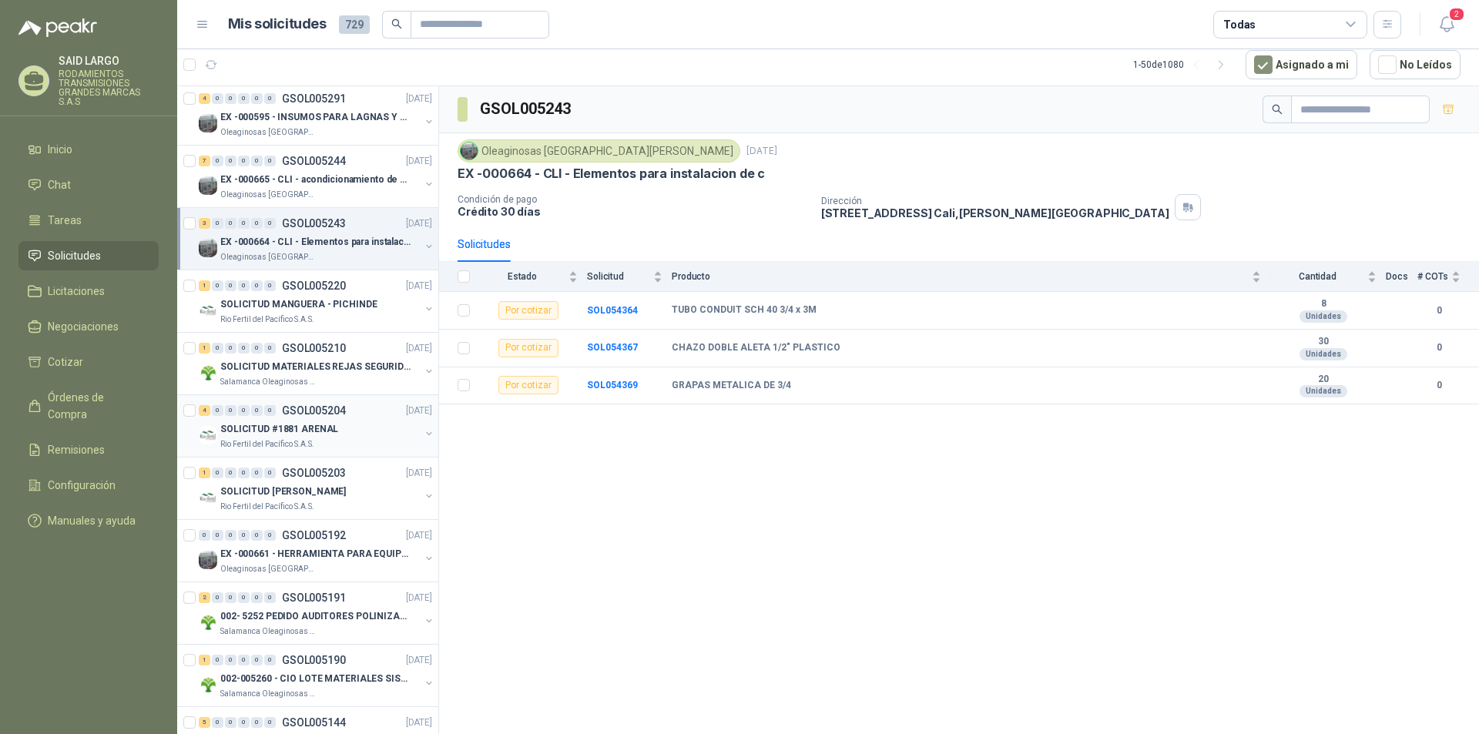
scroll to position [770, 0]
click at [423, 305] on button "button" at bounding box center [429, 306] width 12 height 12
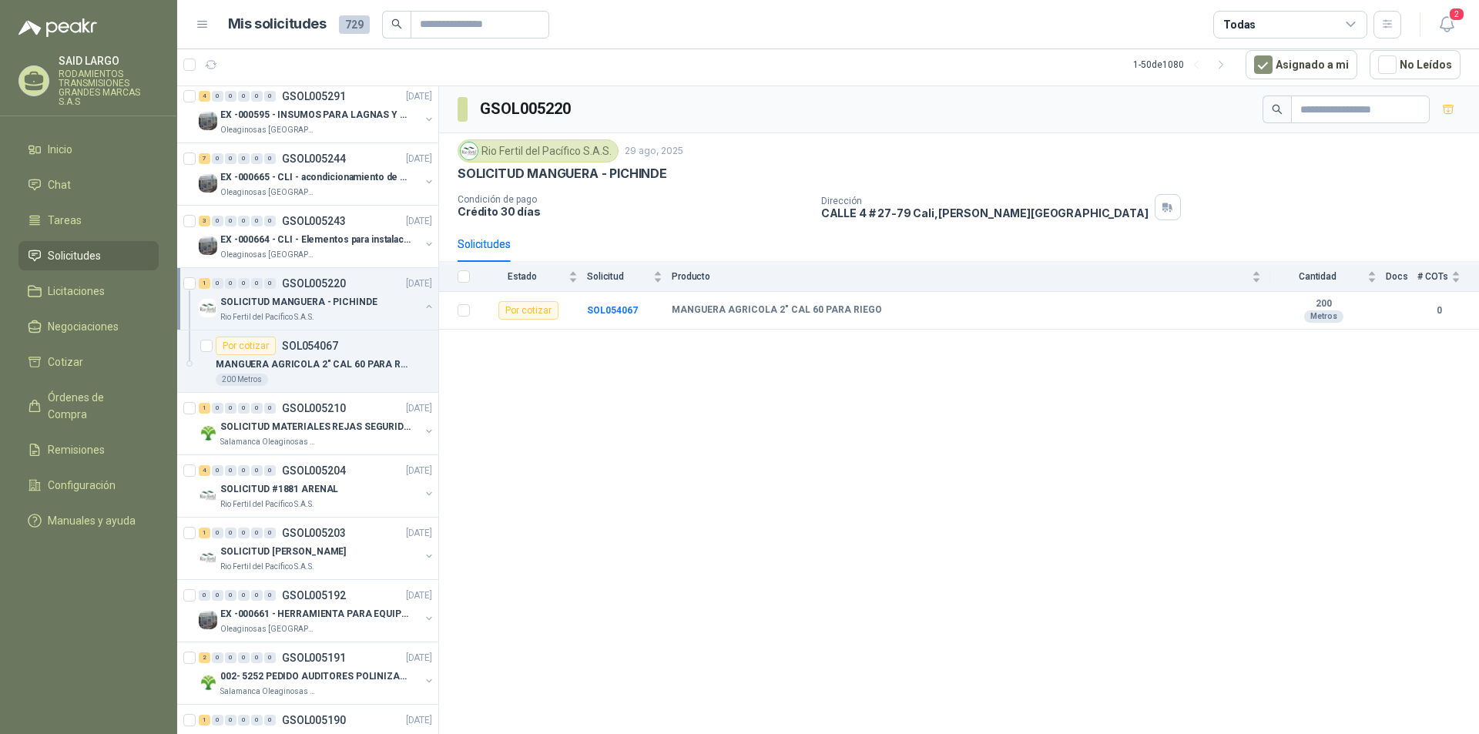
click at [423, 304] on button "button" at bounding box center [429, 306] width 12 height 12
click at [423, 366] on button "button" at bounding box center [429, 369] width 12 height 12
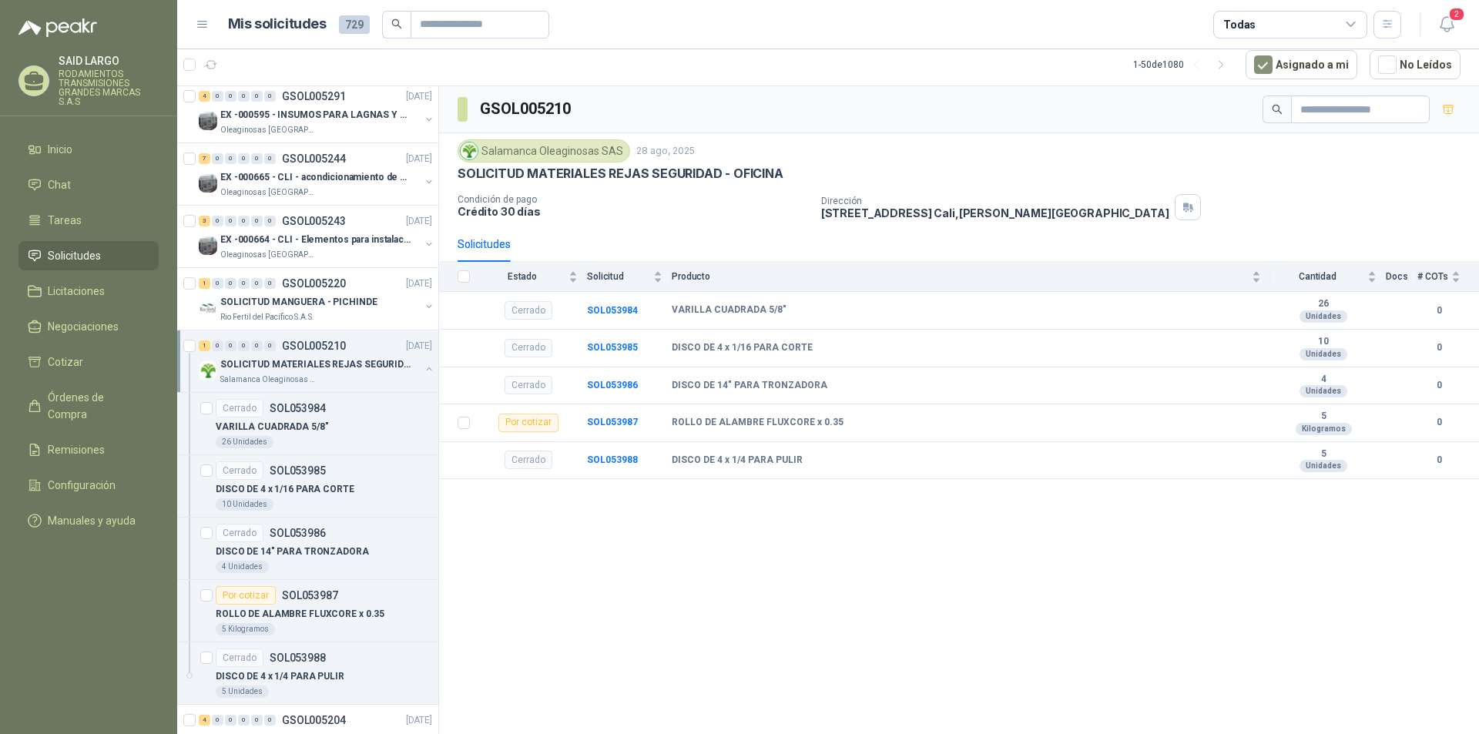
click at [423, 366] on button "button" at bounding box center [429, 369] width 12 height 12
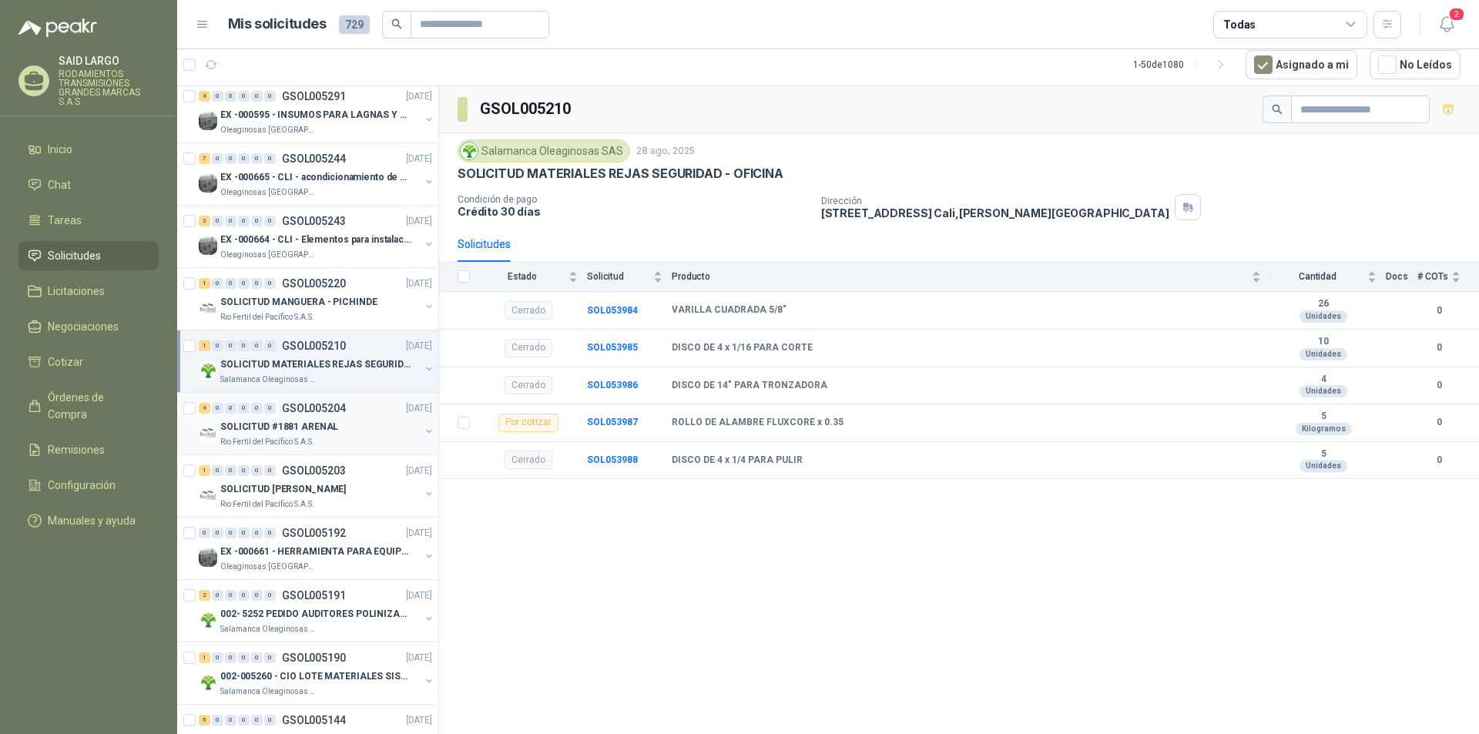
click at [423, 429] on button "button" at bounding box center [429, 431] width 12 height 12
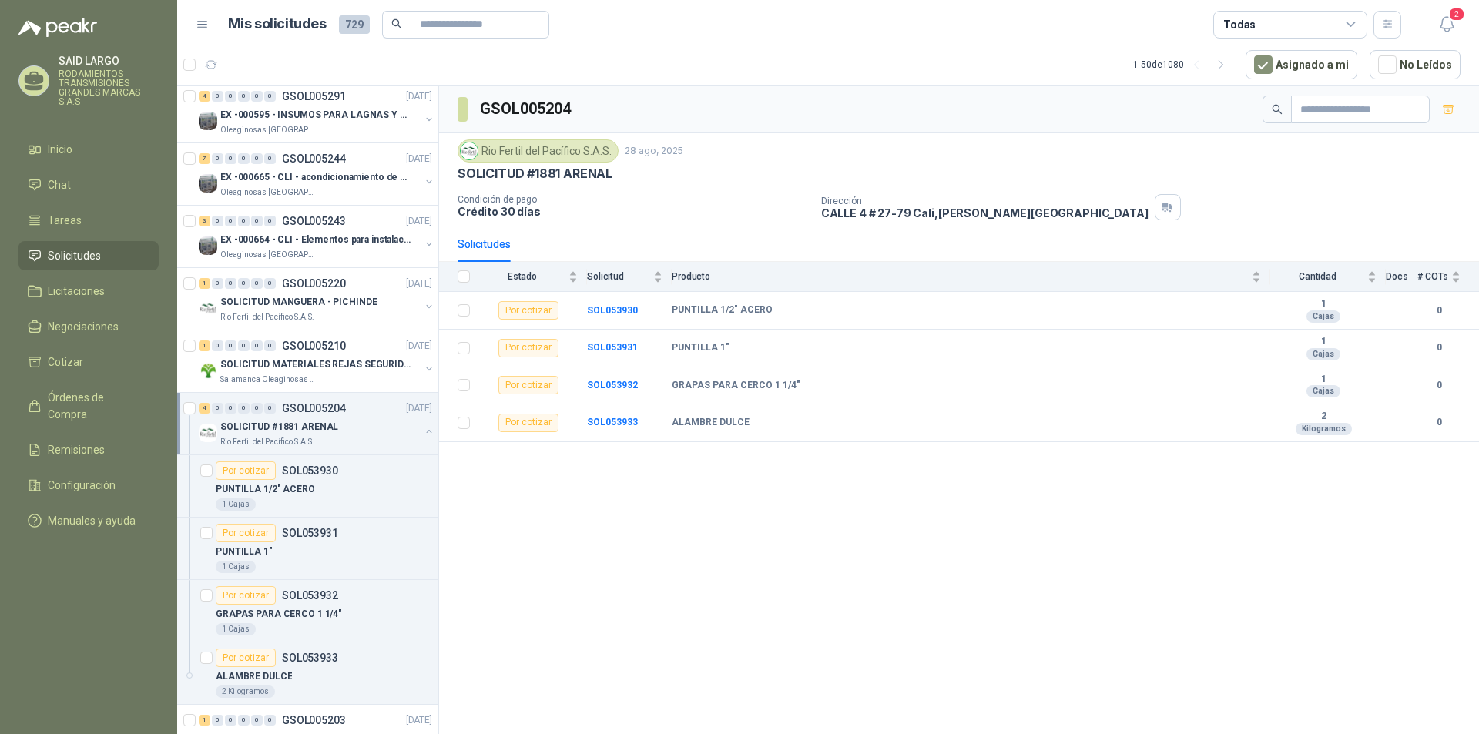
click at [423, 429] on button "button" at bounding box center [429, 431] width 12 height 12
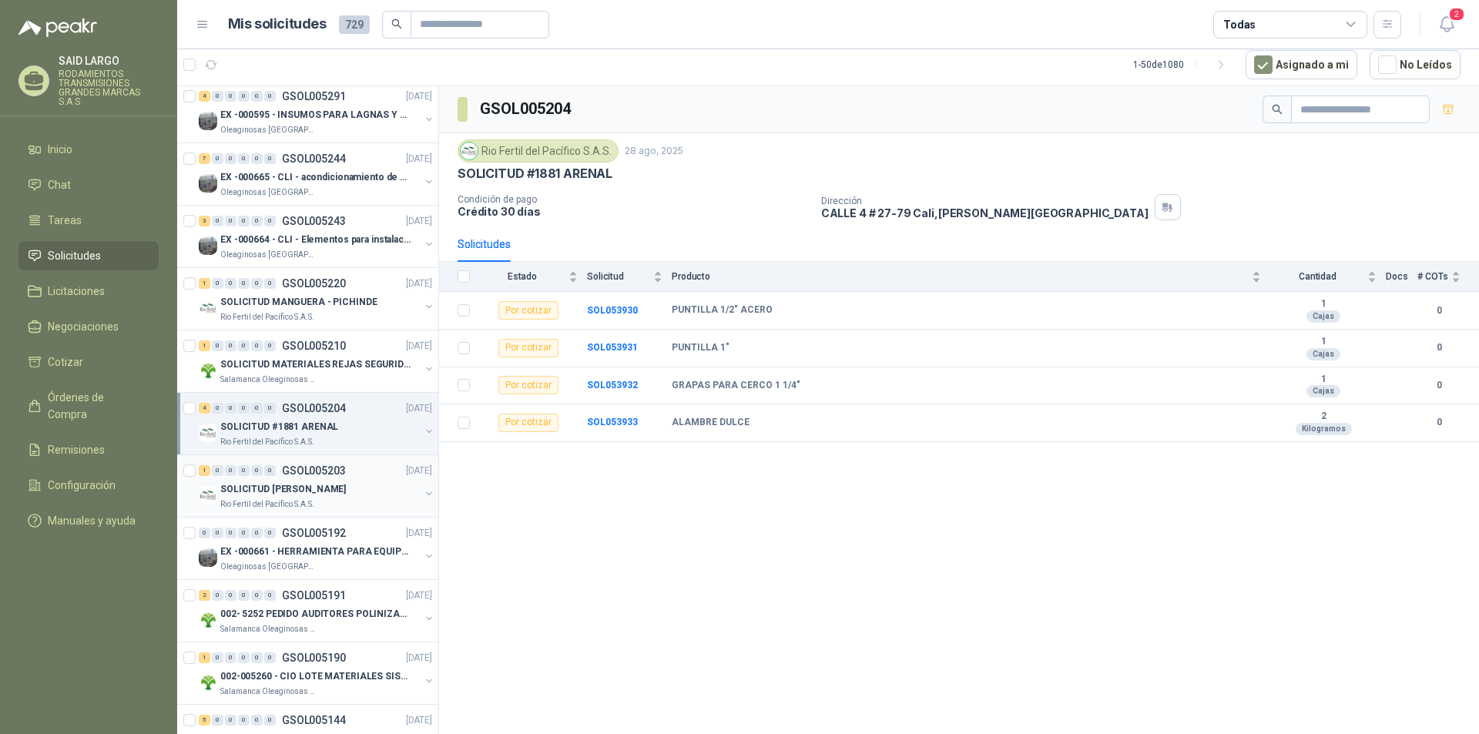
click at [423, 488] on button "button" at bounding box center [429, 494] width 12 height 12
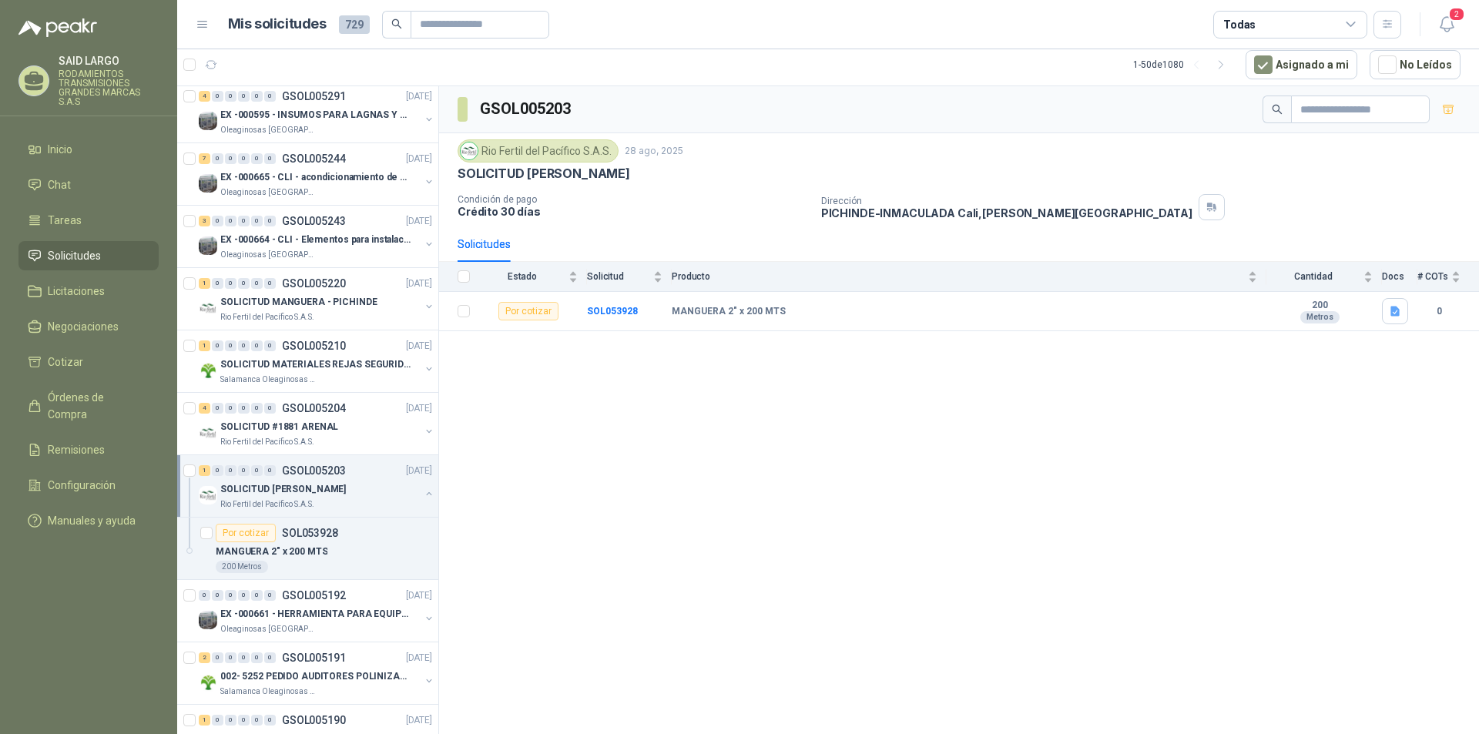
click at [423, 488] on button "button" at bounding box center [429, 494] width 12 height 12
click at [514, 565] on div "GSOL005203 Rio Fertil [PERSON_NAME] S.A.S. [DATE] SOLICITUD [PERSON_NAME] - PIC…" at bounding box center [959, 410] width 1040 height 648
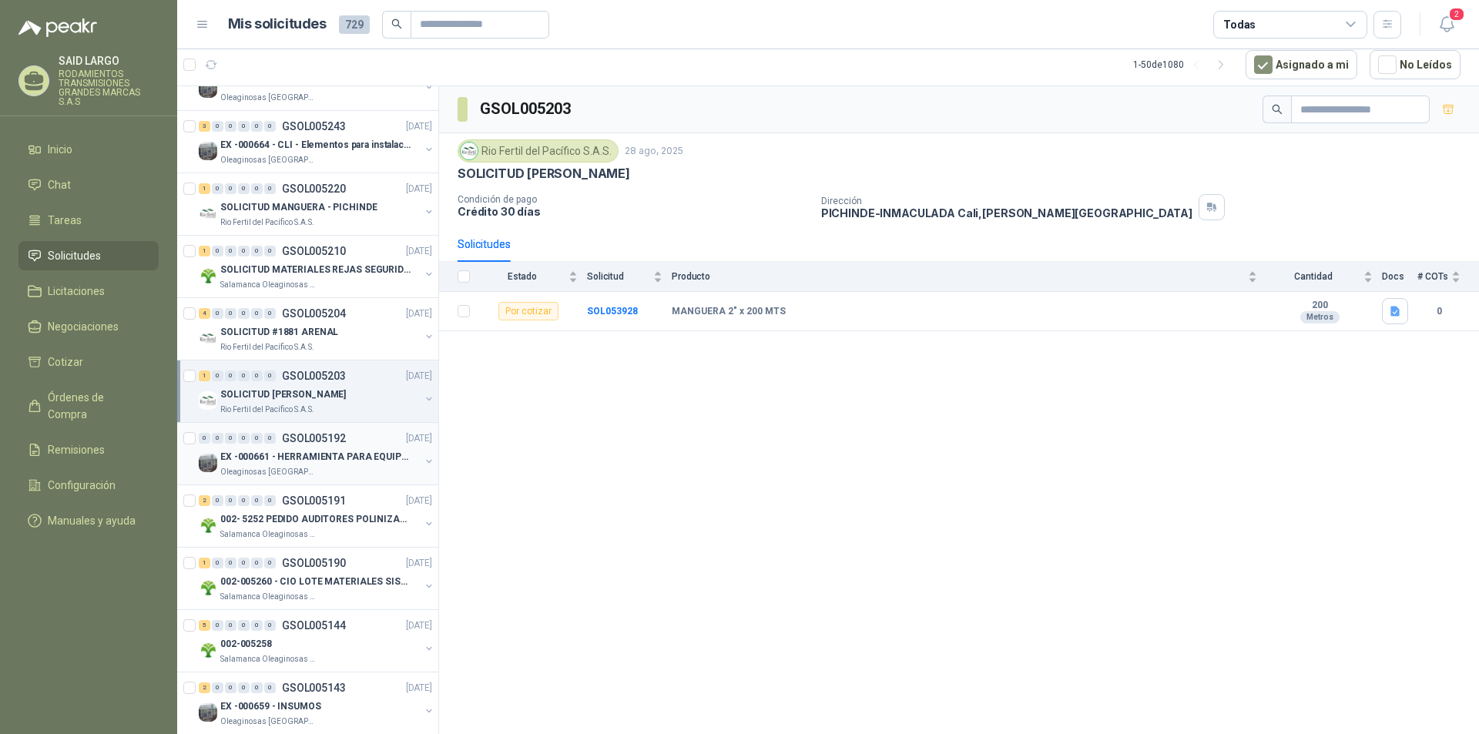
scroll to position [1079, 0]
